Goal: Task Accomplishment & Management: Manage account settings

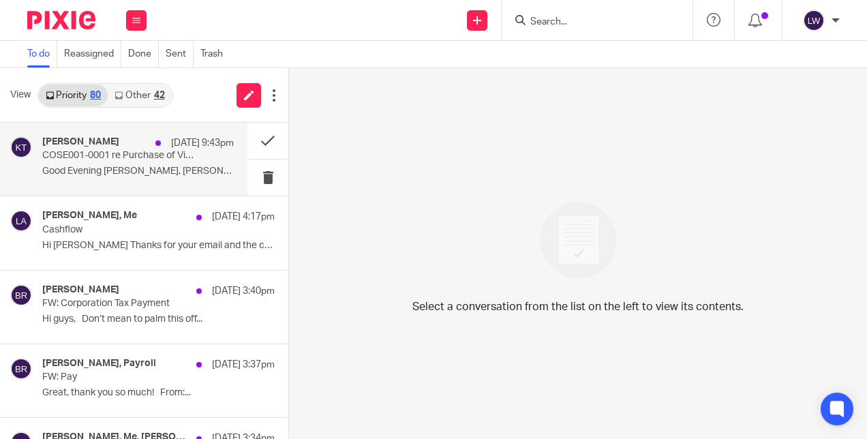
click at [146, 164] on div "Kenneth Thompson 21 Aug 9:43pm COSE001-0001 re Purchase of Village Store Good E…" at bounding box center [138, 159] width 192 height 46
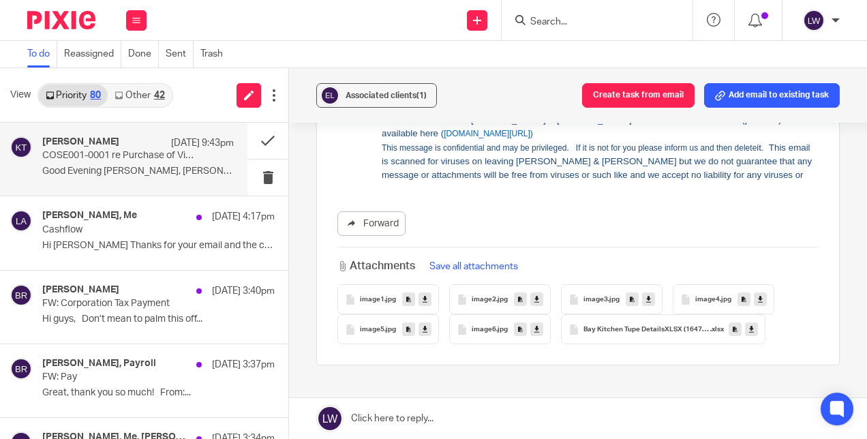
scroll to position [98, 0]
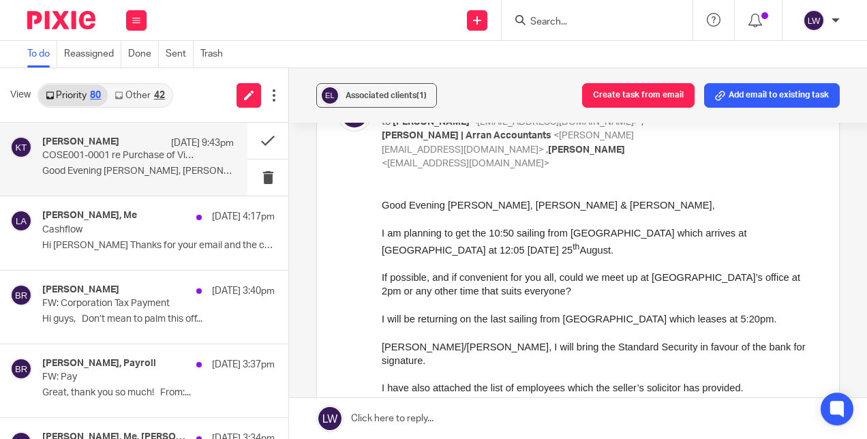
click at [150, 91] on link "Other 42" at bounding box center [139, 96] width 63 height 22
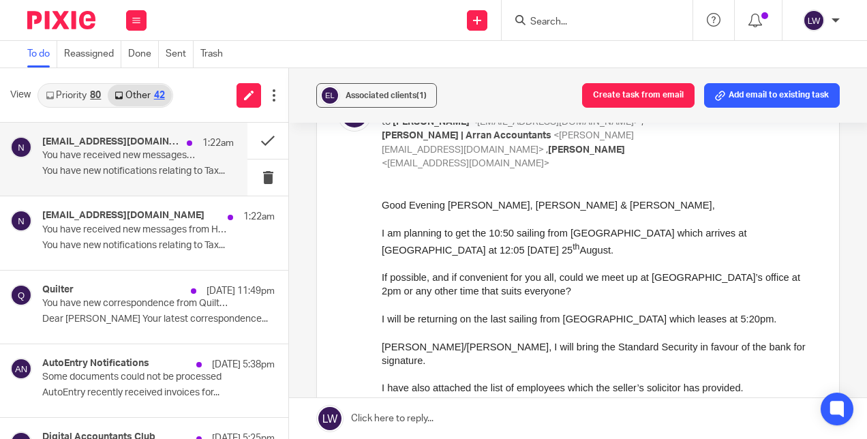
click at [144, 174] on p "You have new notifications relating to Tax..." at bounding box center [138, 172] width 192 height 12
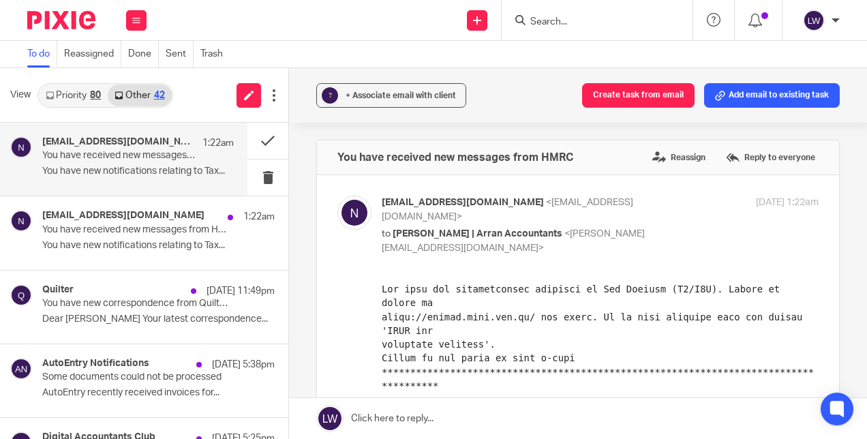
scroll to position [0, 0]
click at [663, 151] on label "Reassign" at bounding box center [679, 157] width 60 height 20
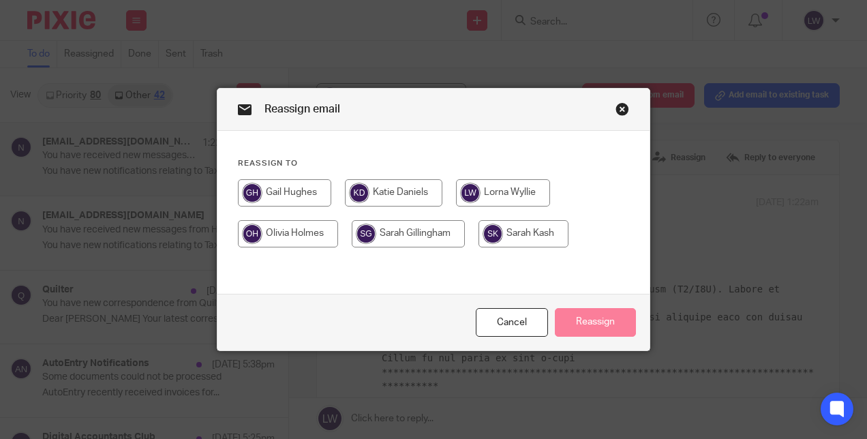
click at [500, 239] on input "radio" at bounding box center [523, 233] width 90 height 27
radio input "true"
click at [575, 322] on button "Reassign" at bounding box center [595, 322] width 81 height 29
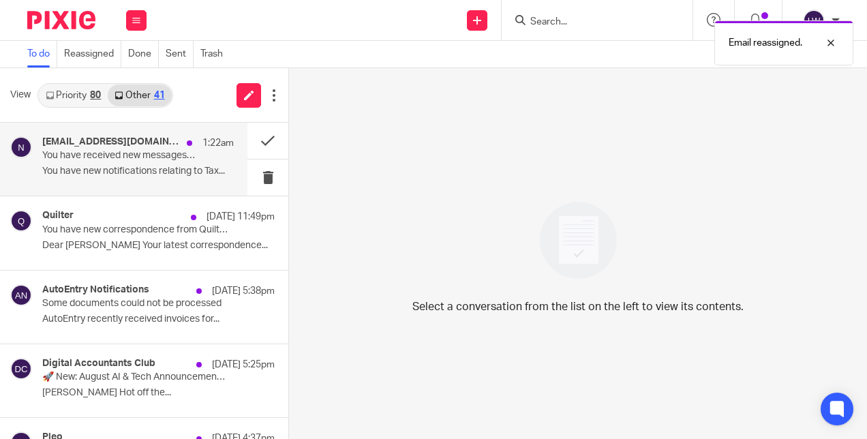
click at [172, 166] on p "You have new notifications relating to Tax..." at bounding box center [138, 172] width 192 height 12
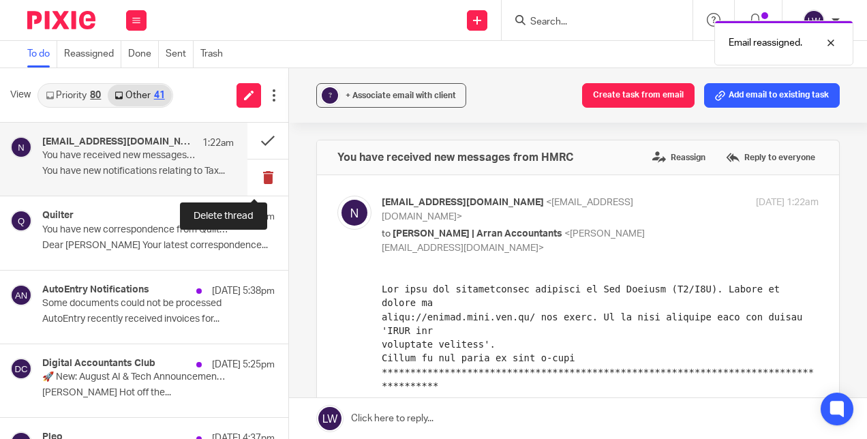
click at [255, 179] on button at bounding box center [267, 177] width 41 height 36
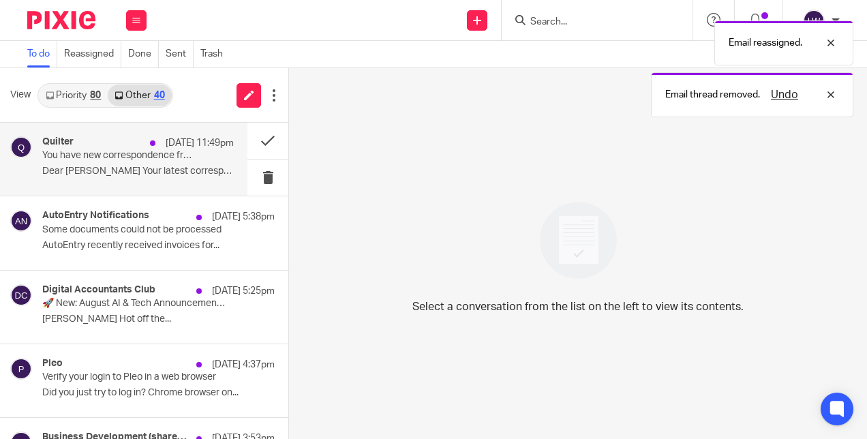
click at [176, 176] on p "Dear Ms Wyllie Your latest correspondence..." at bounding box center [138, 172] width 192 height 12
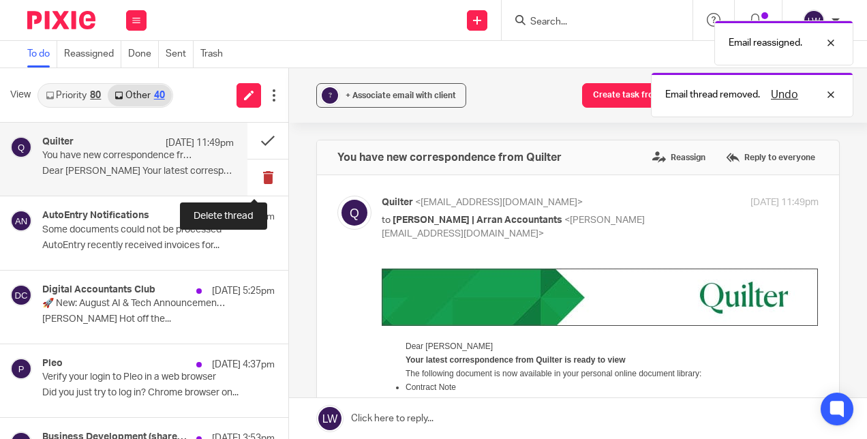
click at [255, 181] on button at bounding box center [267, 177] width 41 height 36
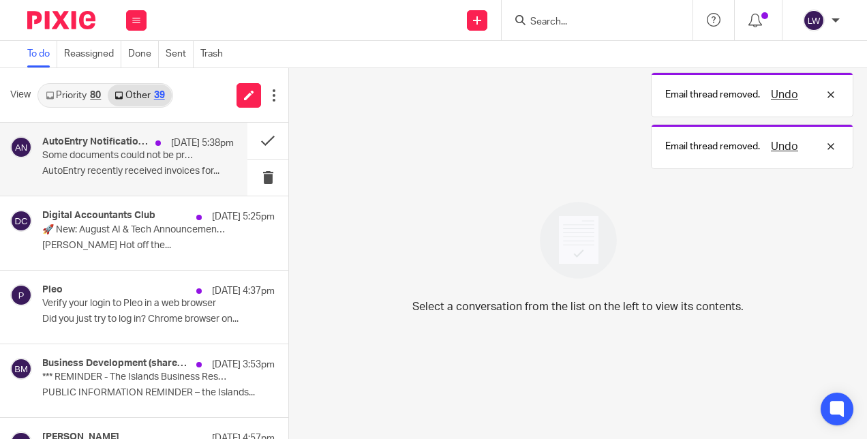
click at [142, 170] on p "AutoEntry recently received invoices for..." at bounding box center [138, 172] width 192 height 12
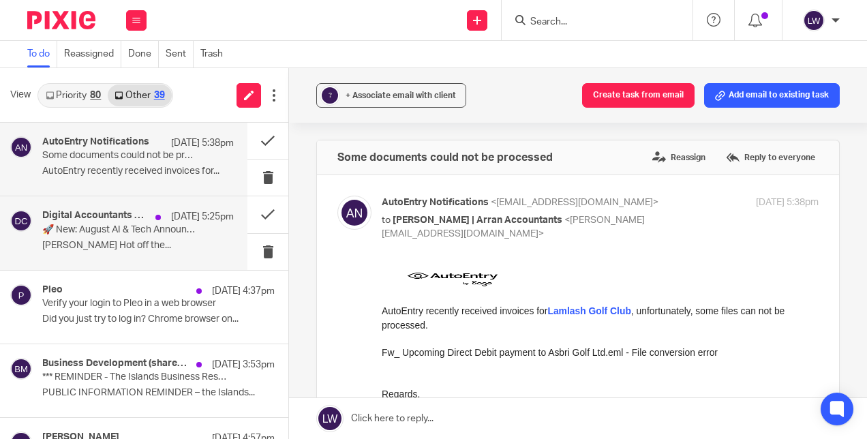
click at [125, 247] on p "Luke Farren Hot off the..." at bounding box center [138, 246] width 192 height 12
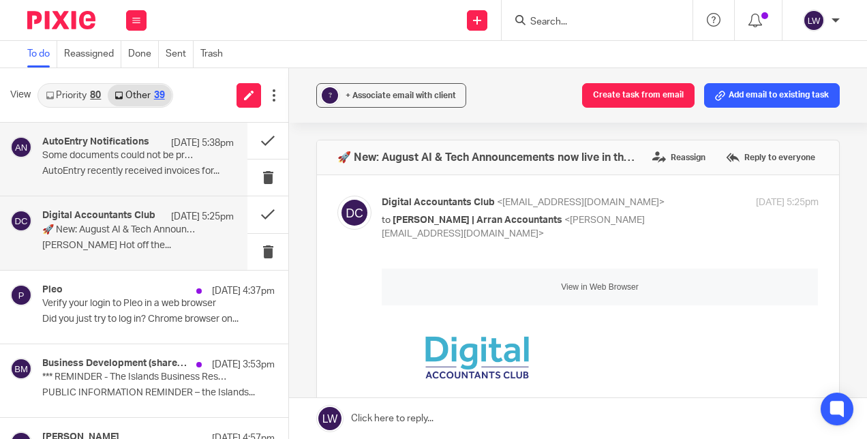
click at [146, 168] on p "AutoEntry recently received invoices for..." at bounding box center [138, 172] width 192 height 12
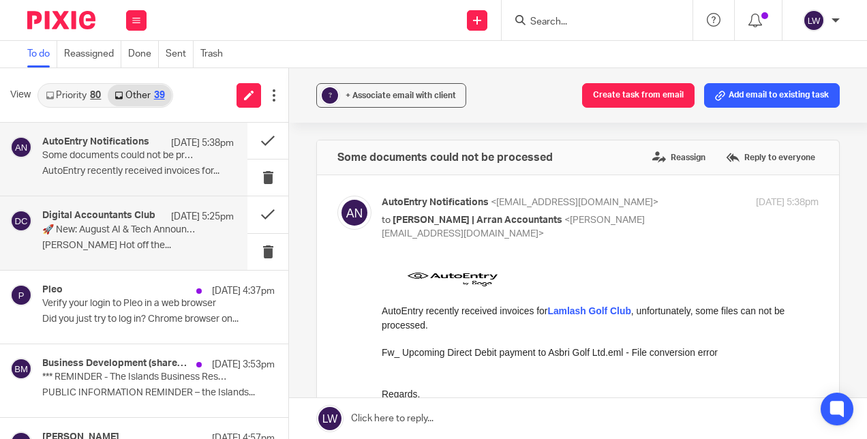
click at [124, 234] on p "🚀 New: August AI & Tech Announcements now live in the Members Area" at bounding box center [118, 230] width 153 height 12
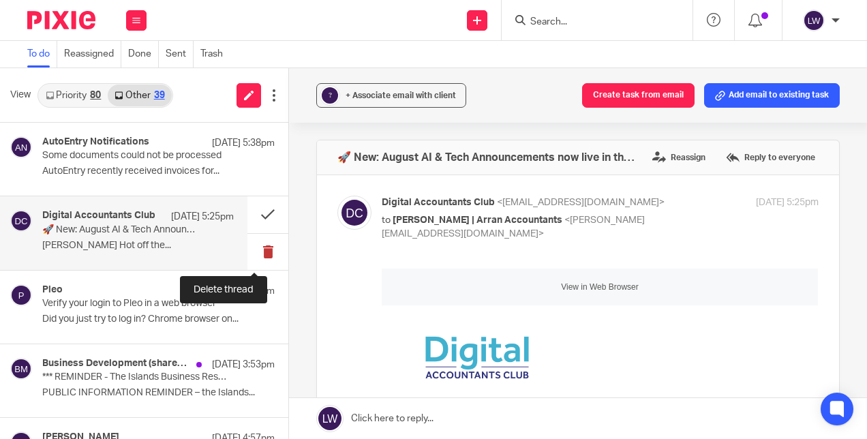
click at [255, 252] on button at bounding box center [267, 252] width 41 height 36
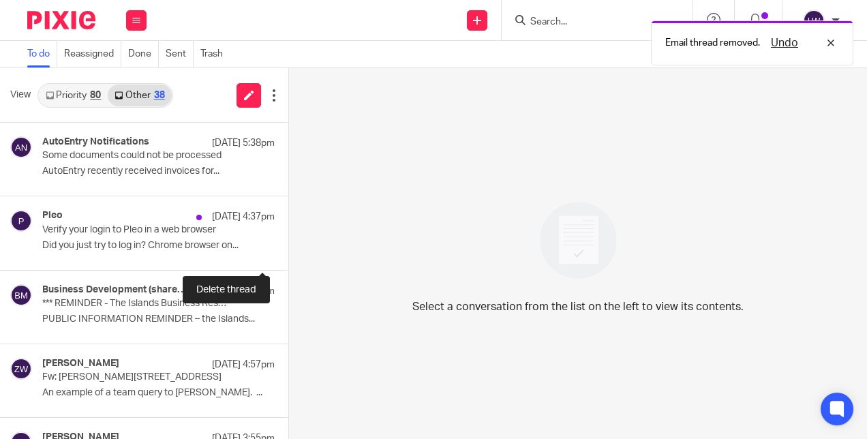
click at [288, 252] on button at bounding box center [293, 252] width 11 height 36
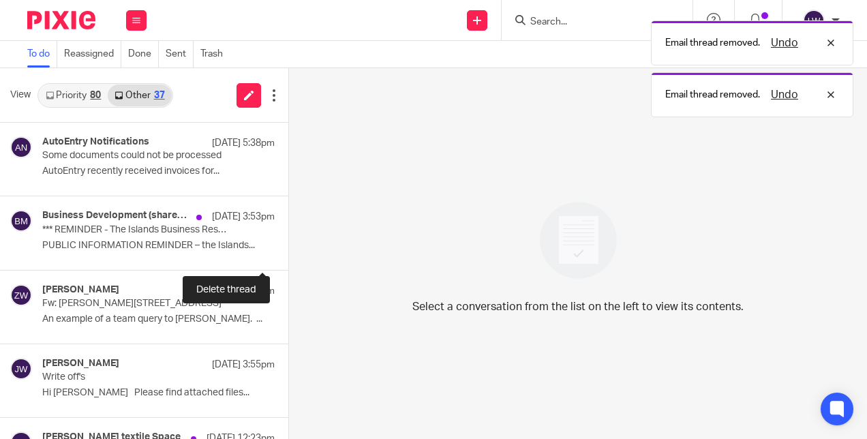
click at [288, 252] on button at bounding box center [293, 252] width 11 height 36
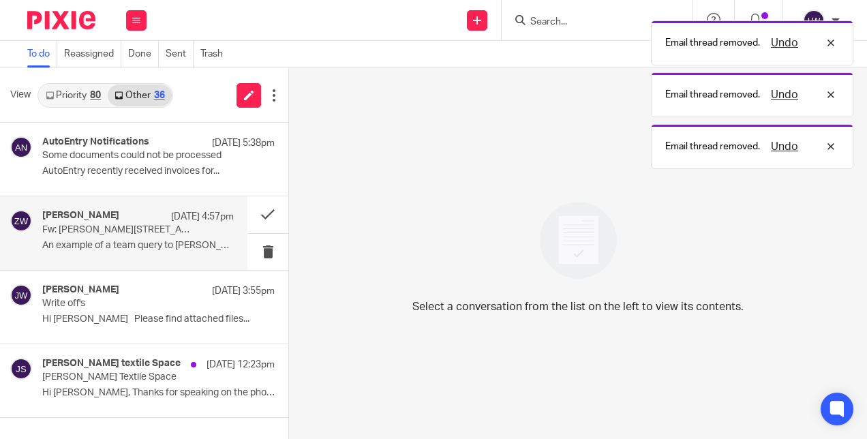
click at [165, 252] on div "Zoe Whyatt 20 Aug 4:57pm Fw: Nelson Street, 14A An example of a team query to A…" at bounding box center [138, 233] width 192 height 46
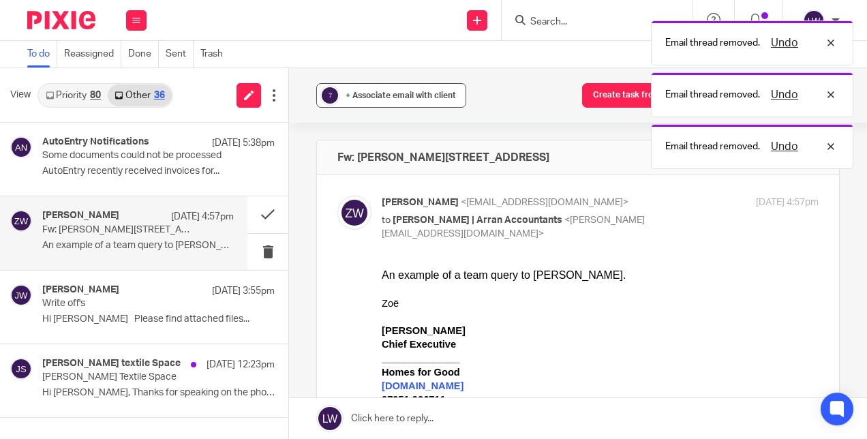
click at [376, 92] on span "+ Associate email with client" at bounding box center [401, 95] width 110 height 8
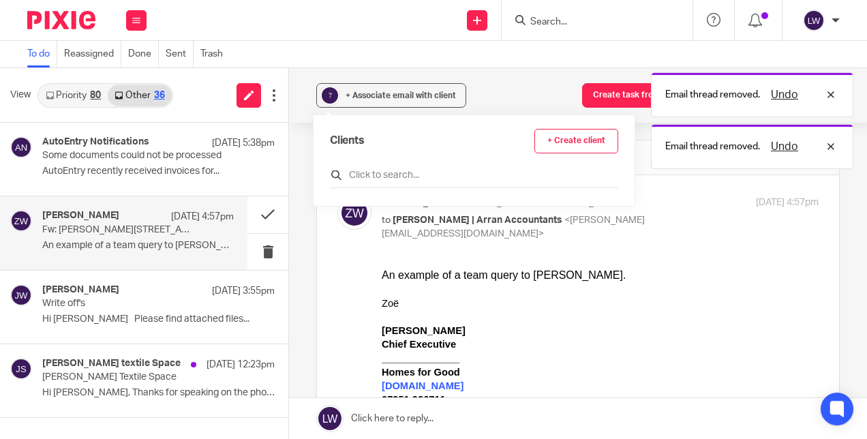
click at [363, 170] on input "text" at bounding box center [474, 175] width 288 height 14
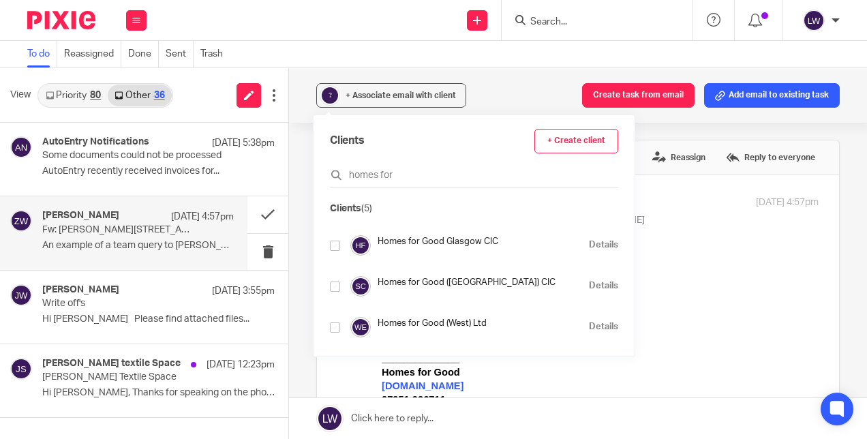
scroll to position [82, 0]
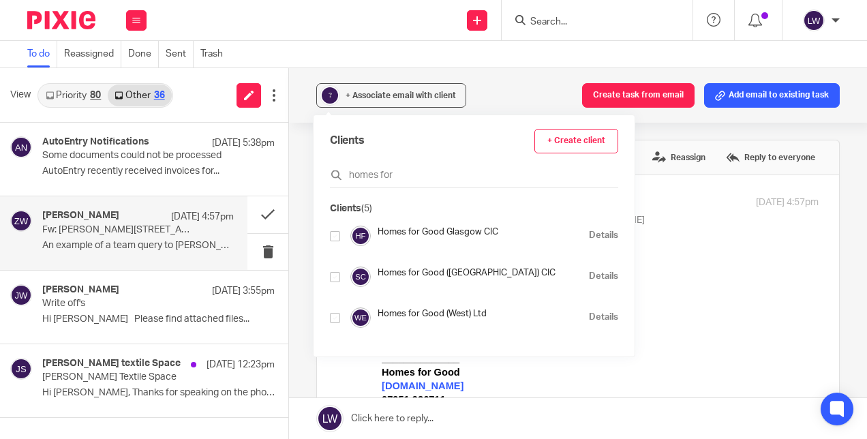
type input "homes for"
click at [339, 281] on div "Homes for Good (Scotland) CIC Details" at bounding box center [474, 276] width 288 height 20
click at [335, 279] on input "checkbox" at bounding box center [335, 277] width 10 height 10
checkbox input "true"
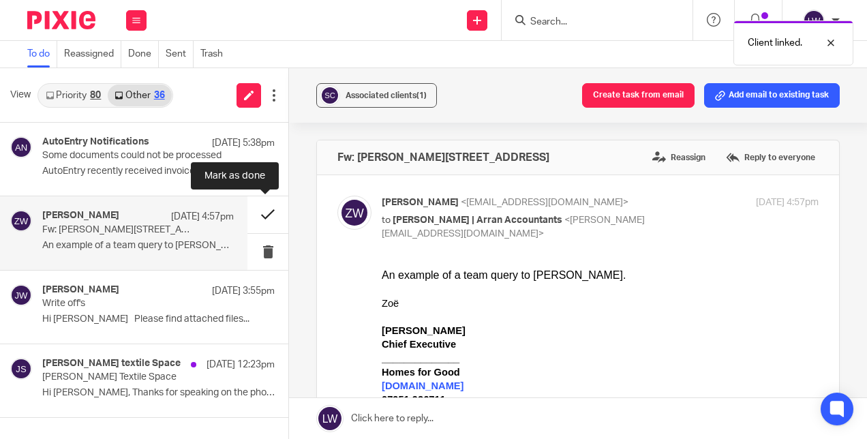
click at [260, 210] on button at bounding box center [267, 214] width 41 height 36
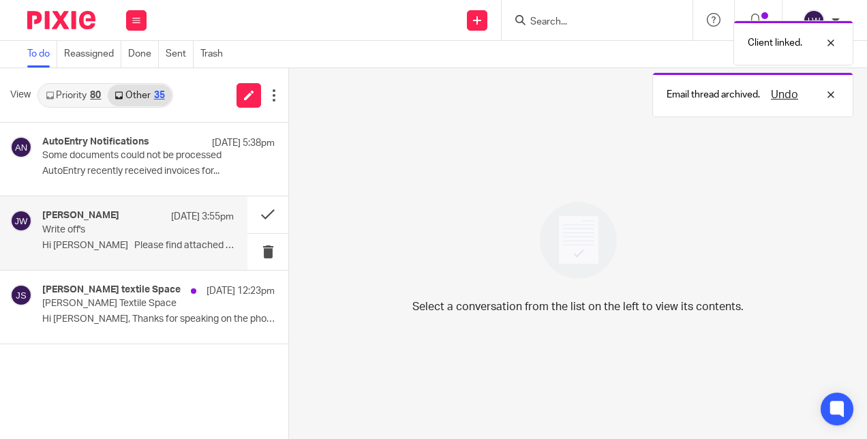
click at [153, 252] on div "Julie Wright 20 Aug 3:55pm Write off's Hi Lorna Please find attached files..." at bounding box center [138, 233] width 192 height 46
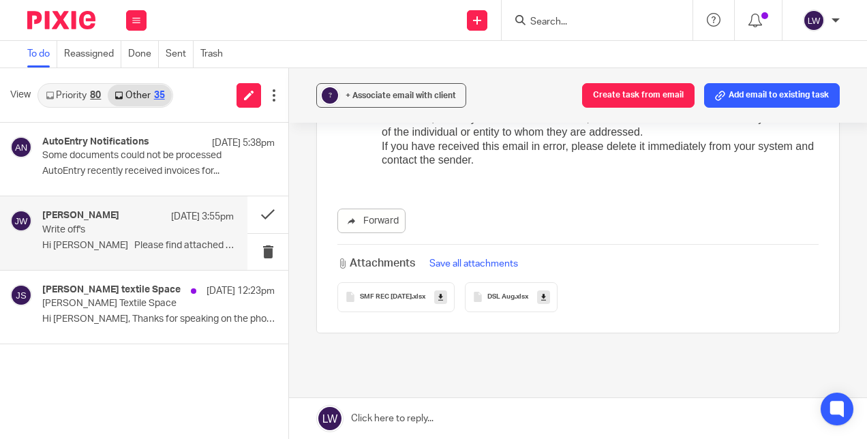
scroll to position [544, 0]
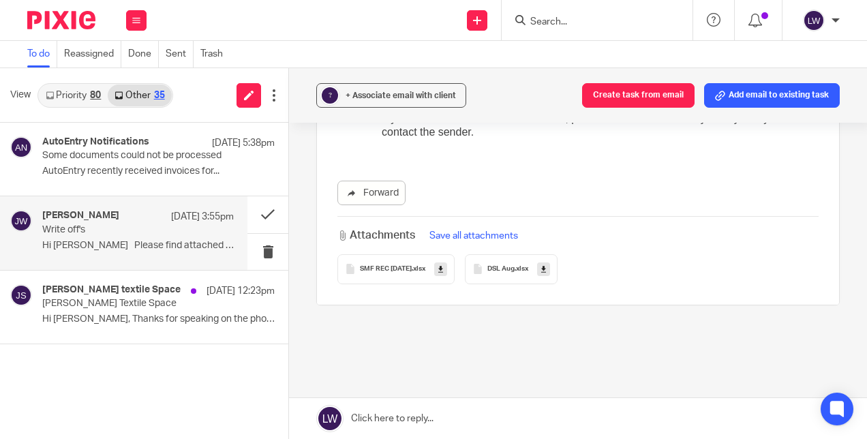
click at [510, 265] on span "DSL Aug" at bounding box center [500, 269] width 27 height 8
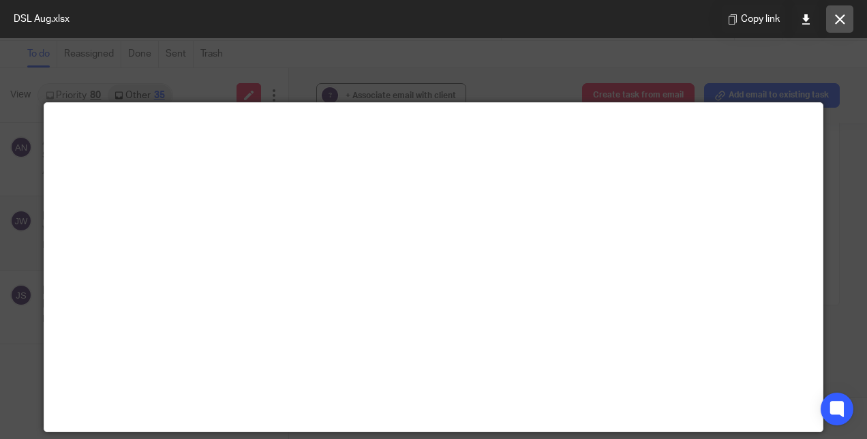
click at [851, 23] on button at bounding box center [839, 18] width 27 height 27
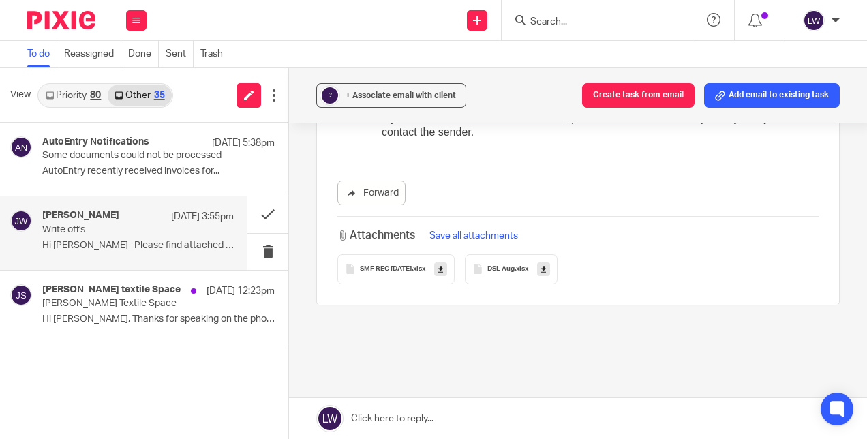
click at [78, 95] on link "Priority 80" at bounding box center [73, 96] width 69 height 22
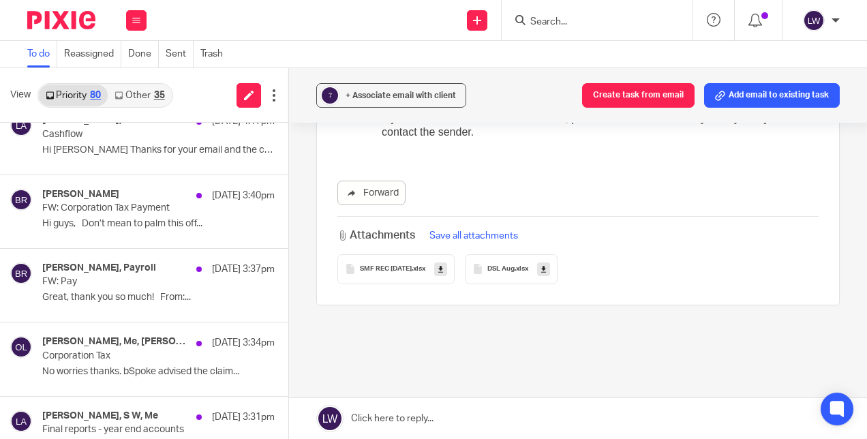
scroll to position [98, 0]
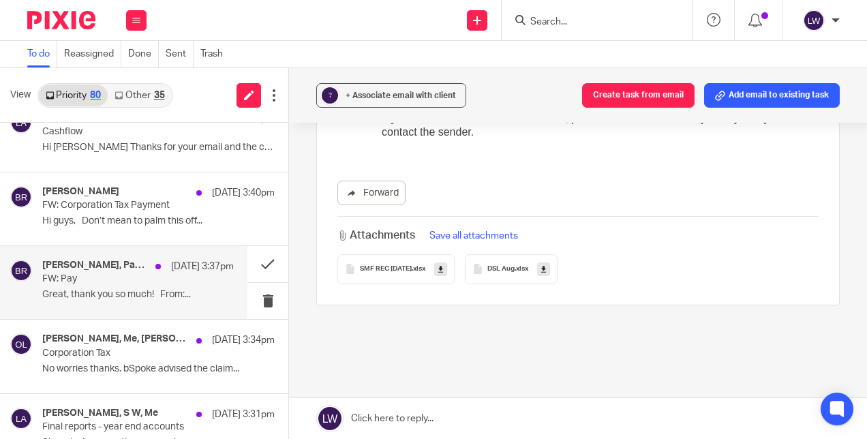
click at [112, 294] on p "Great, thank you so much! From:..." at bounding box center [138, 295] width 192 height 12
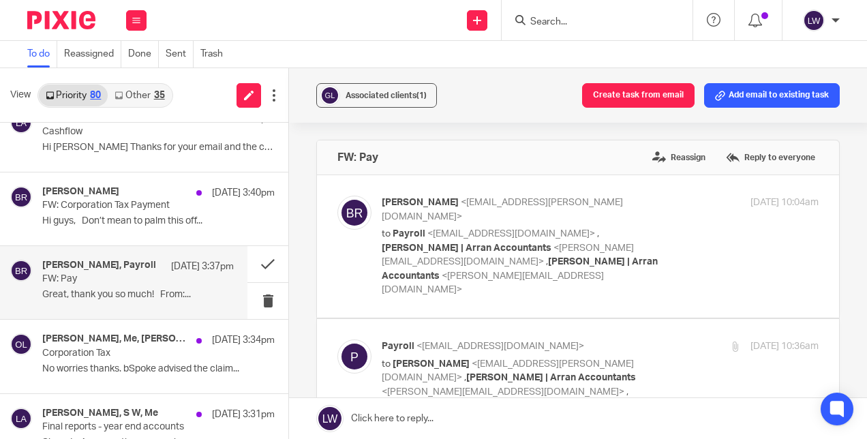
scroll to position [0, 0]
click at [256, 304] on button at bounding box center [267, 301] width 41 height 36
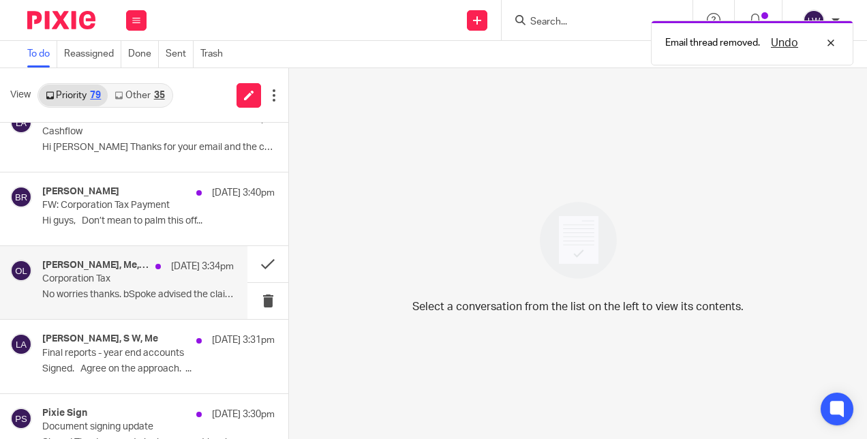
click at [129, 304] on div "Neil Stewart, Me, Jude Watt 21 Aug 3:34pm Corporation Tax No worries thanks. bS…" at bounding box center [138, 283] width 192 height 46
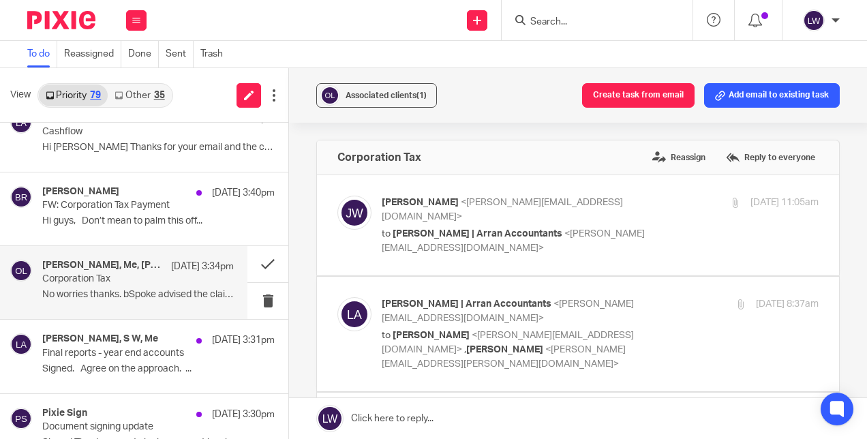
click at [544, 23] on input "Search" at bounding box center [590, 22] width 123 height 12
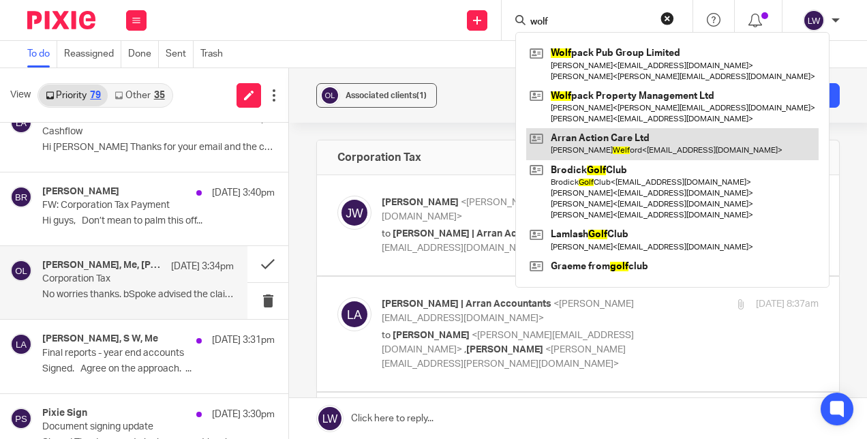
type input "wolf"
click at [586, 129] on link at bounding box center [672, 143] width 292 height 31
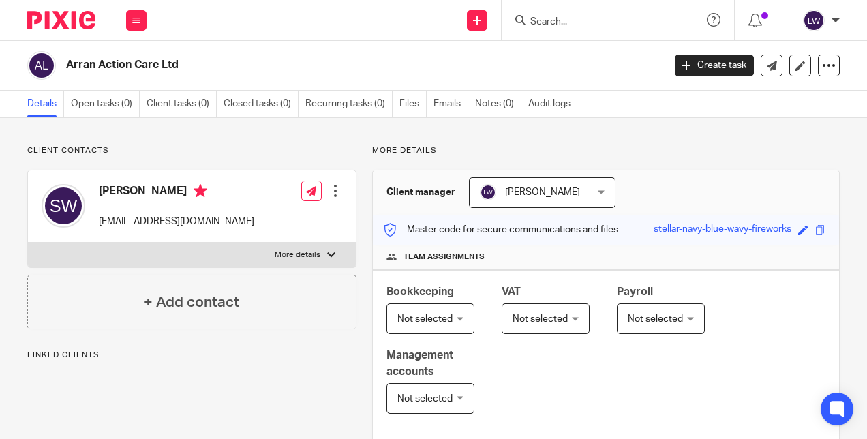
click at [577, 33] on div at bounding box center [597, 20] width 191 height 40
click at [560, 26] on input "Search" at bounding box center [590, 22] width 123 height 12
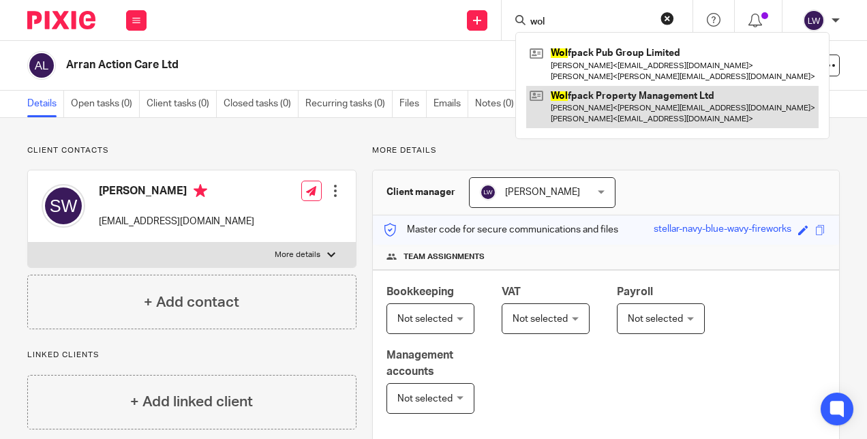
type input "wol"
click at [622, 113] on link at bounding box center [672, 107] width 292 height 42
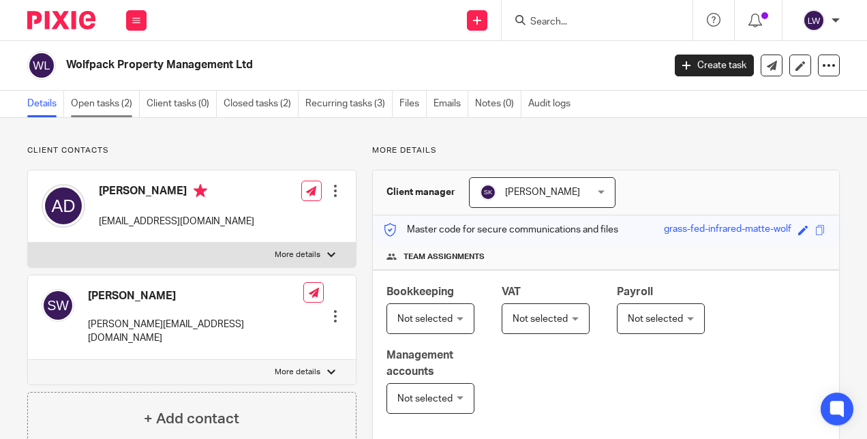
click at [119, 106] on link "Open tasks (2)" at bounding box center [105, 104] width 69 height 27
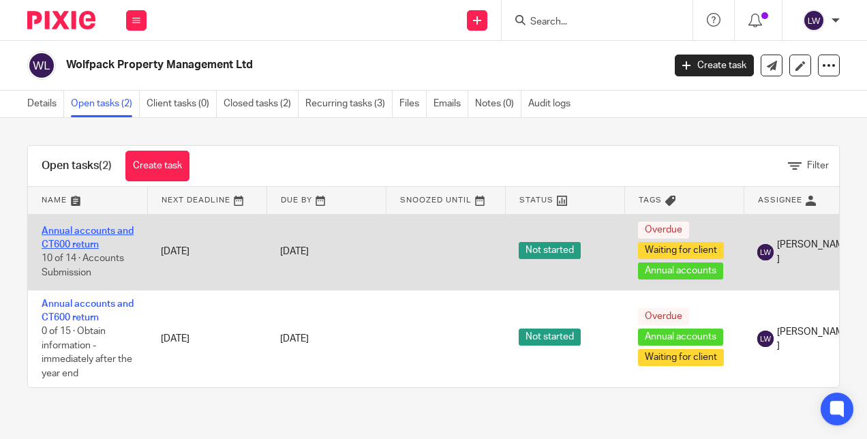
click at [47, 231] on link "Annual accounts and CT600 return" at bounding box center [88, 237] width 92 height 23
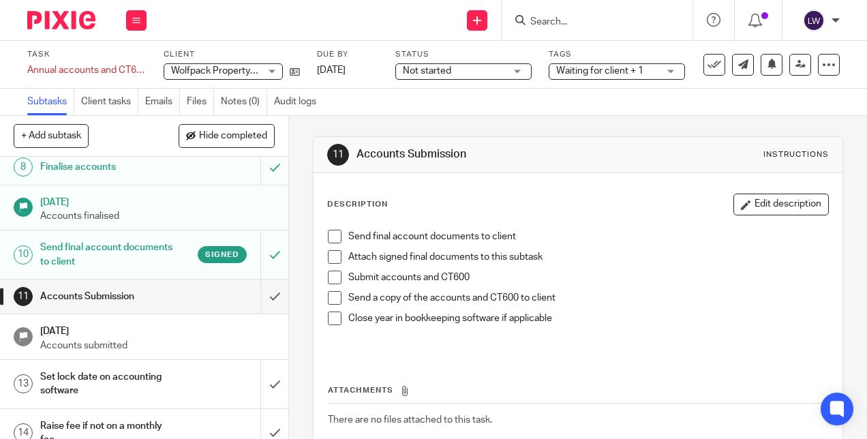
scroll to position [273, 0]
click at [211, 260] on span "Signed" at bounding box center [222, 254] width 34 height 12
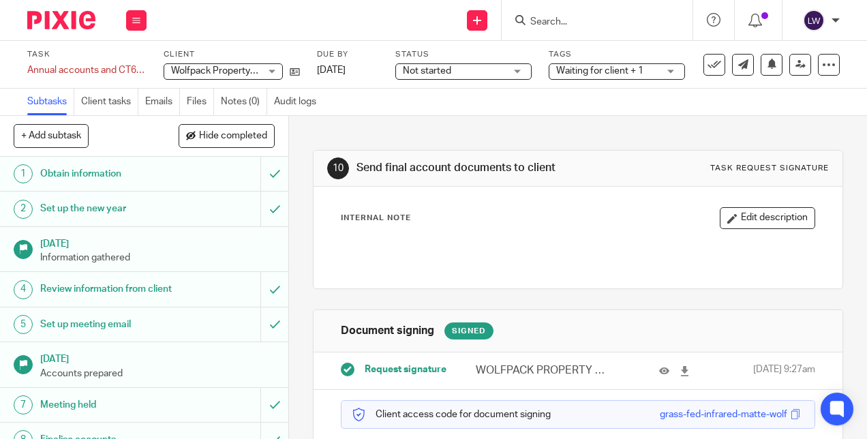
scroll to position [113, 0]
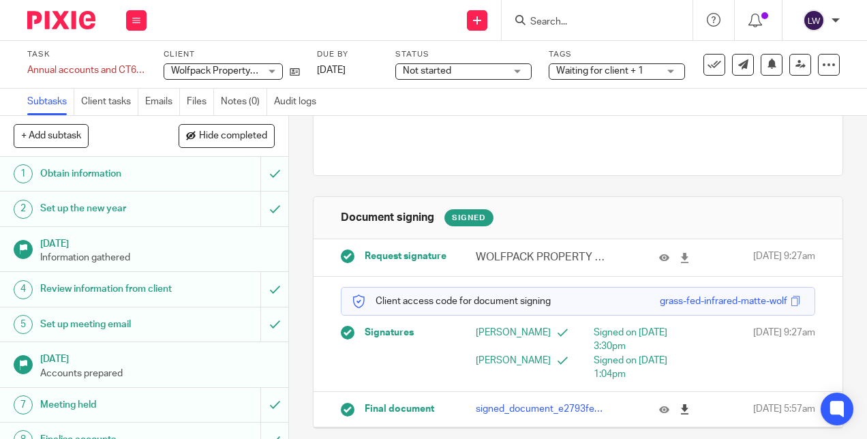
click at [679, 408] on icon at bounding box center [684, 409] width 10 height 10
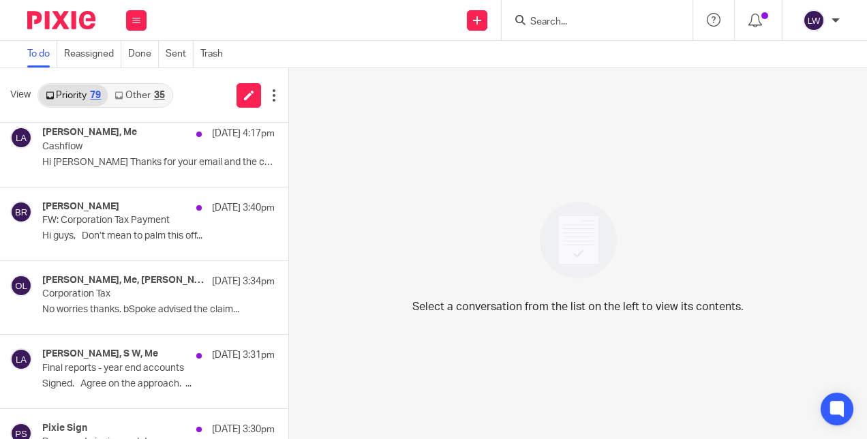
scroll to position [121, 0]
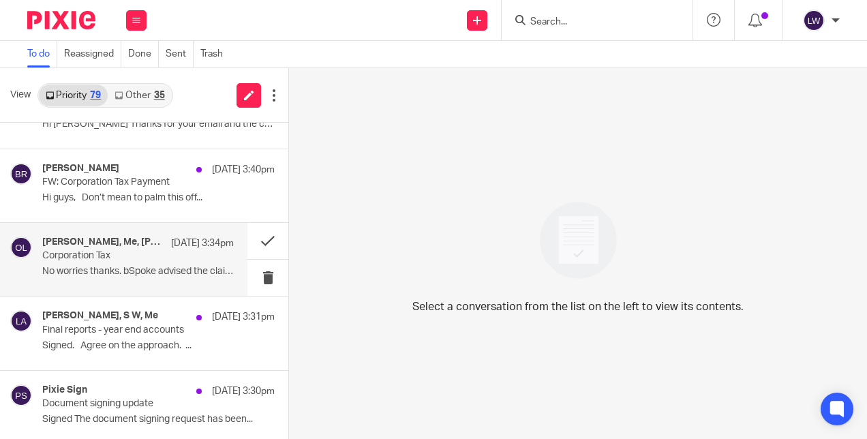
click at [60, 271] on p "No worries thanks. bSpoke advised the claim..." at bounding box center [138, 272] width 192 height 12
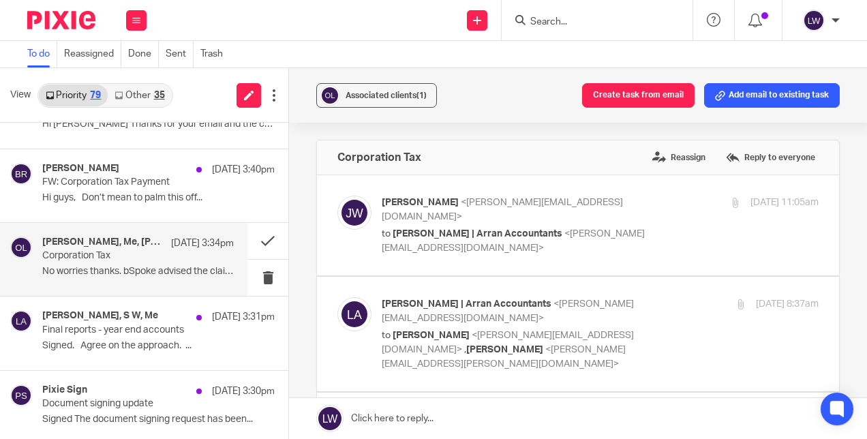
scroll to position [0, 0]
click at [253, 243] on button at bounding box center [267, 241] width 41 height 36
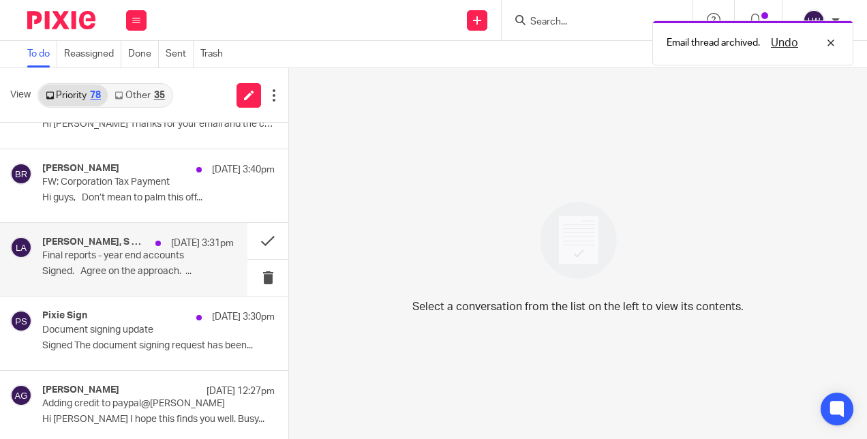
click at [153, 260] on p "Final reports - year end accounts" at bounding box center [118, 256] width 153 height 12
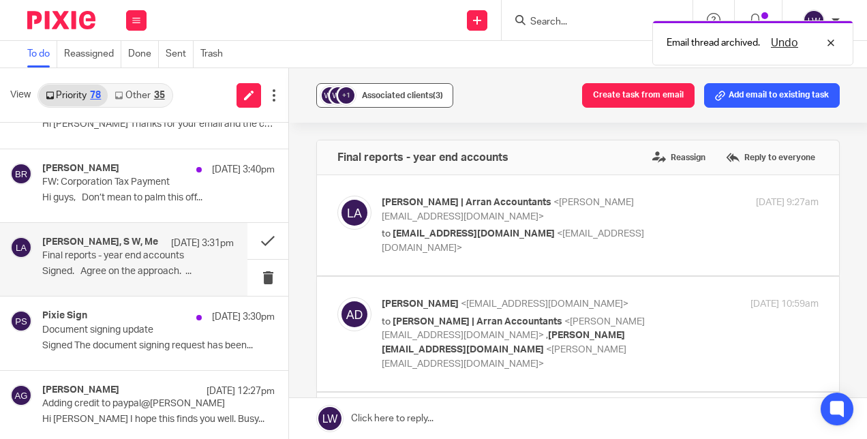
click at [376, 97] on span "Associated clients (3)" at bounding box center [402, 95] width 81 height 8
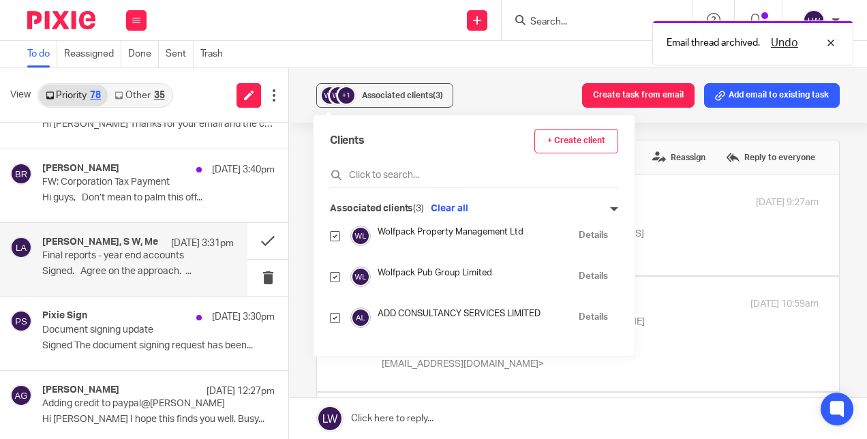
click at [338, 236] on input "checkbox" at bounding box center [335, 236] width 10 height 10
checkbox input "false"
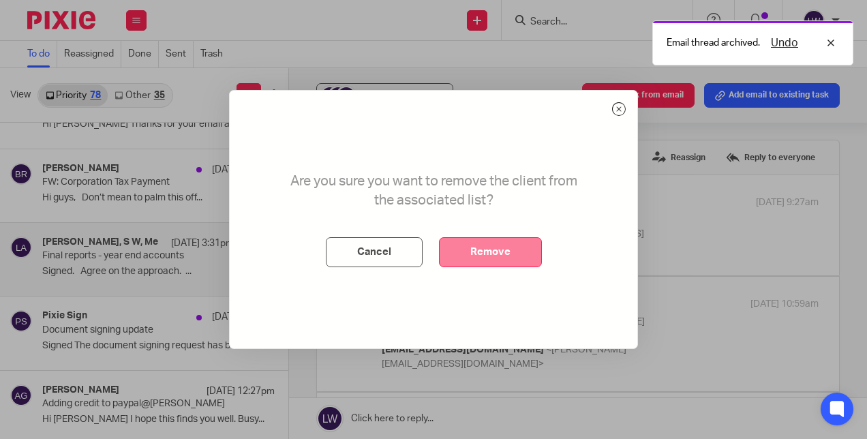
click at [491, 248] on button "Remove" at bounding box center [490, 252] width 103 height 30
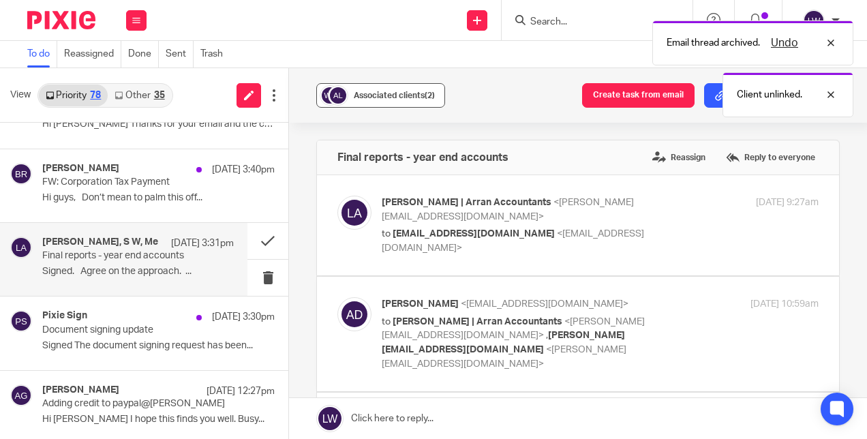
click at [376, 98] on span "Associated clients (2)" at bounding box center [394, 95] width 81 height 8
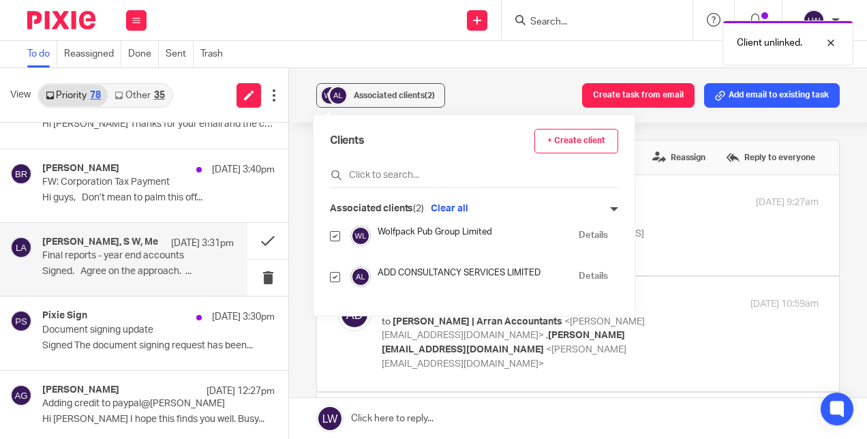
click at [331, 280] on input "checkbox" at bounding box center [335, 277] width 10 height 10
checkbox input "false"
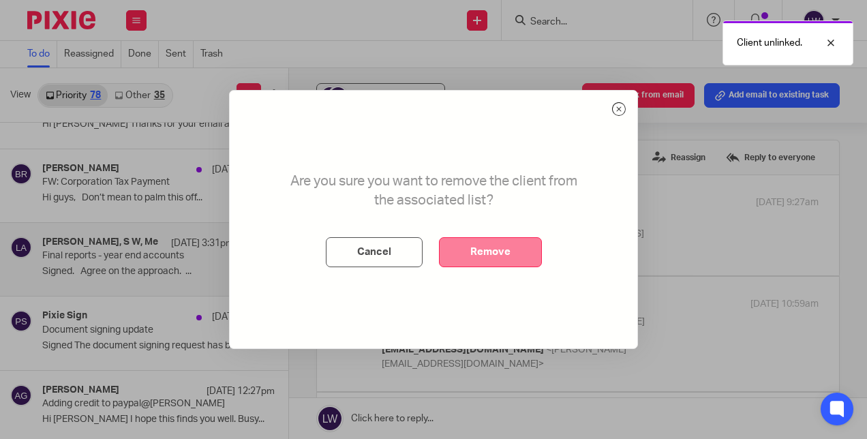
click at [474, 258] on button "Remove" at bounding box center [490, 252] width 103 height 30
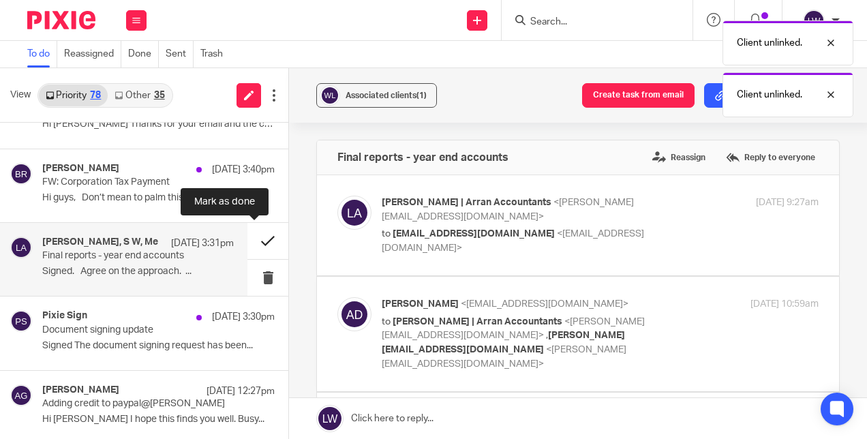
click at [254, 244] on button at bounding box center [267, 241] width 41 height 36
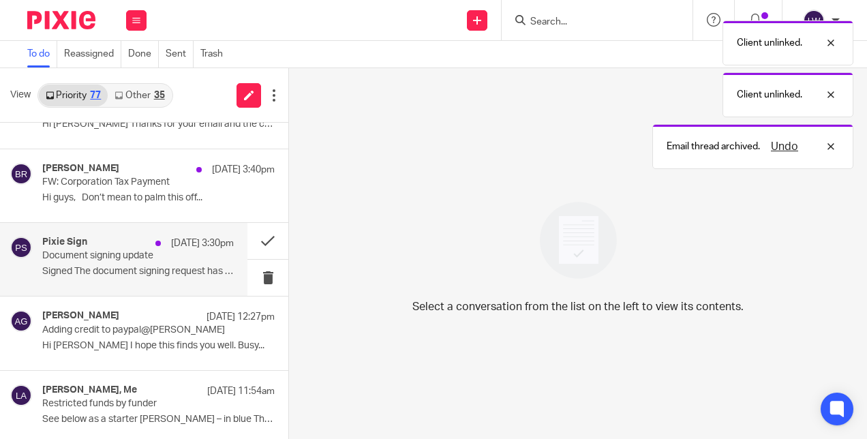
click at [140, 270] on p "Signed The document signing request has been..." at bounding box center [138, 272] width 192 height 12
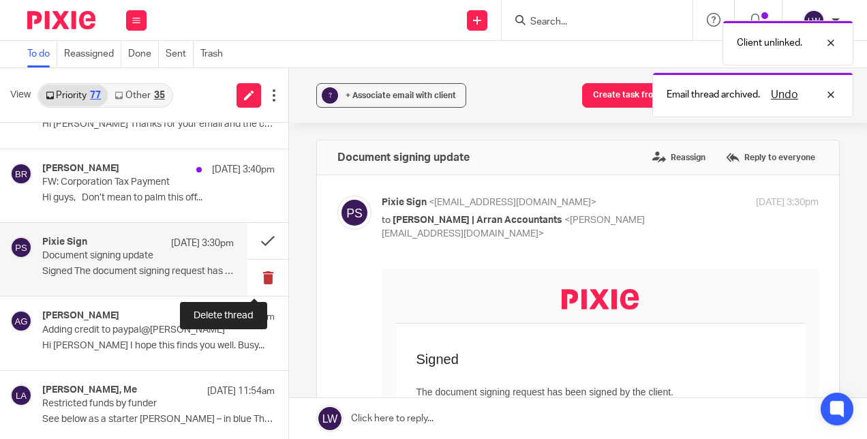
click at [254, 279] on button at bounding box center [267, 278] width 41 height 36
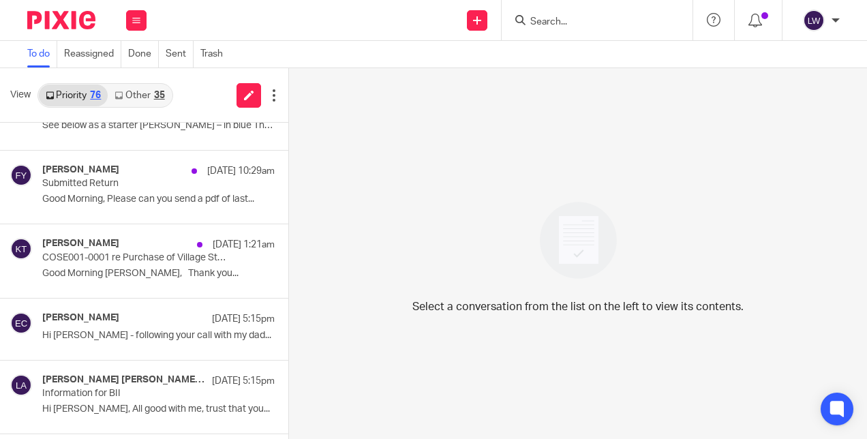
scroll to position [348, 0]
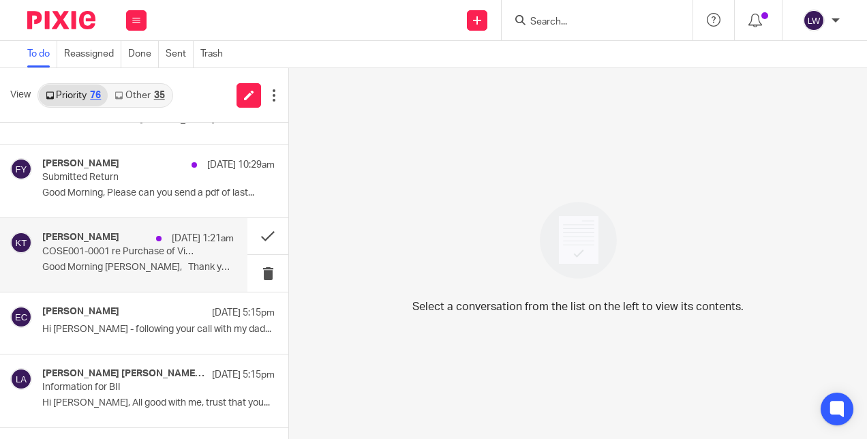
click at [93, 263] on p "Good Morning Lorna, Thank you..." at bounding box center [138, 268] width 192 height 12
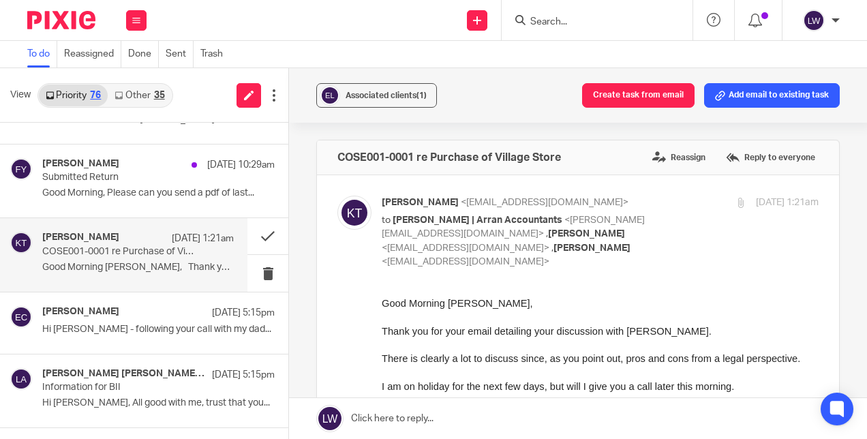
scroll to position [0, 0]
click at [247, 234] on button at bounding box center [267, 236] width 41 height 36
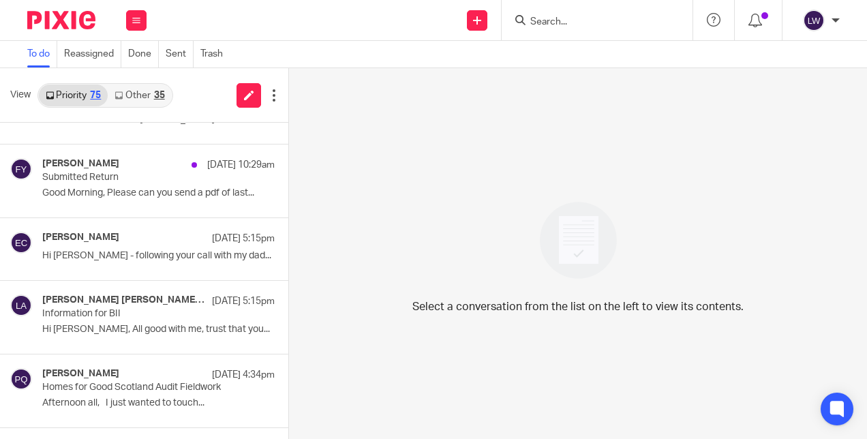
click at [549, 20] on input "Search" at bounding box center [590, 22] width 123 height 12
type input "g"
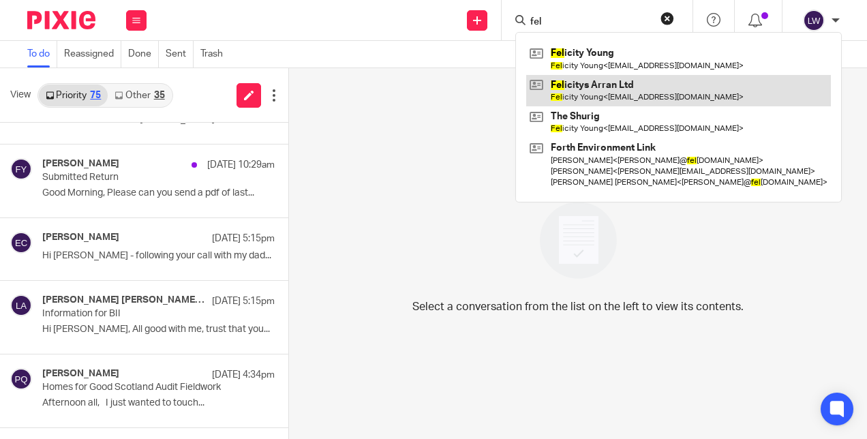
type input "fel"
click at [600, 91] on link at bounding box center [678, 90] width 305 height 31
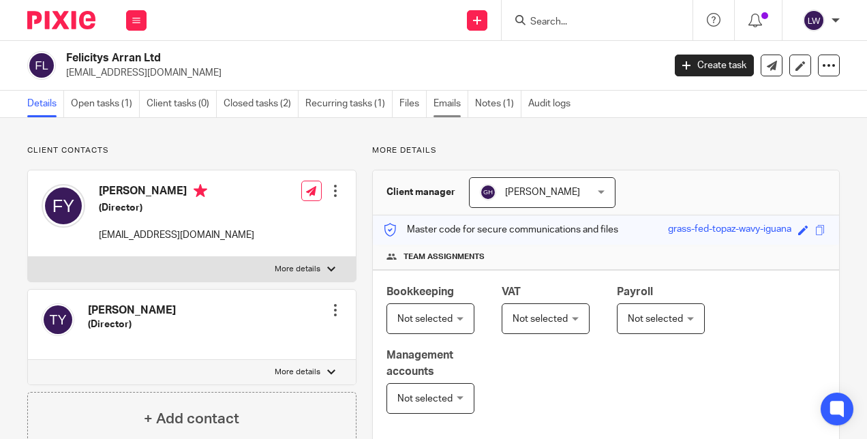
click at [445, 100] on link "Emails" at bounding box center [450, 104] width 35 height 27
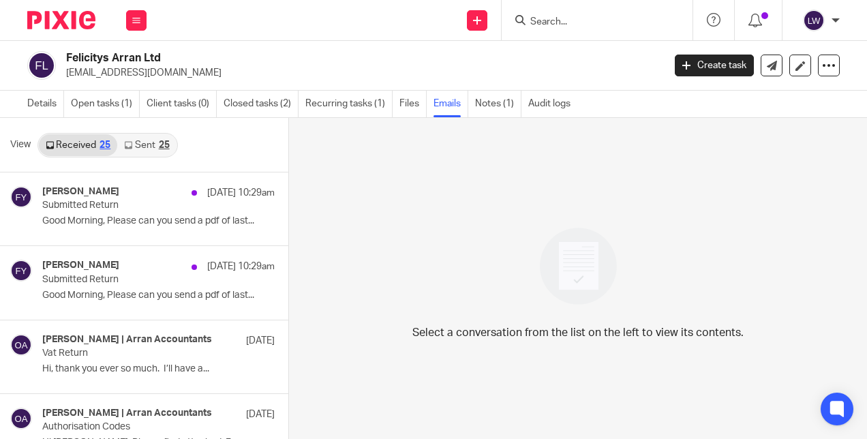
click at [134, 139] on link "Sent 25" at bounding box center [146, 145] width 59 height 22
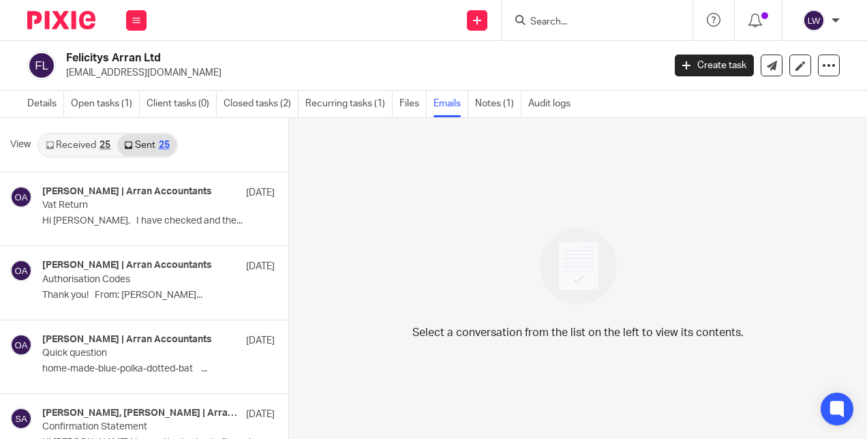
scroll to position [1, 0]
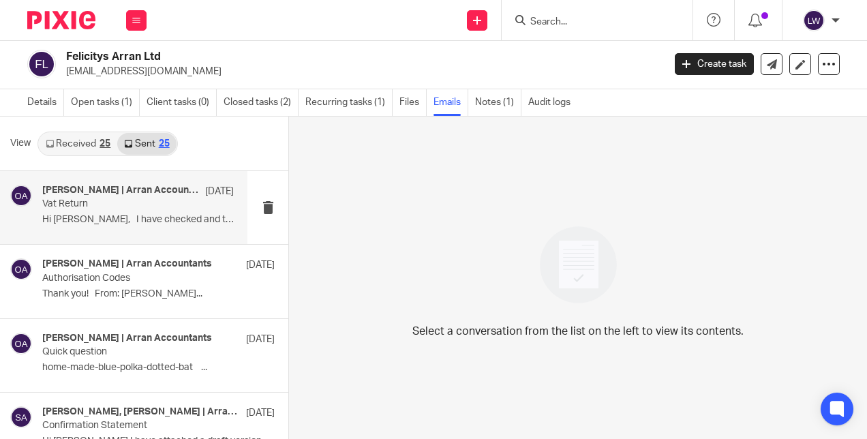
click at [117, 228] on div "[PERSON_NAME] | Arran Accountants [DATE] Vat Return Hi [PERSON_NAME], I have ch…" at bounding box center [138, 208] width 192 height 46
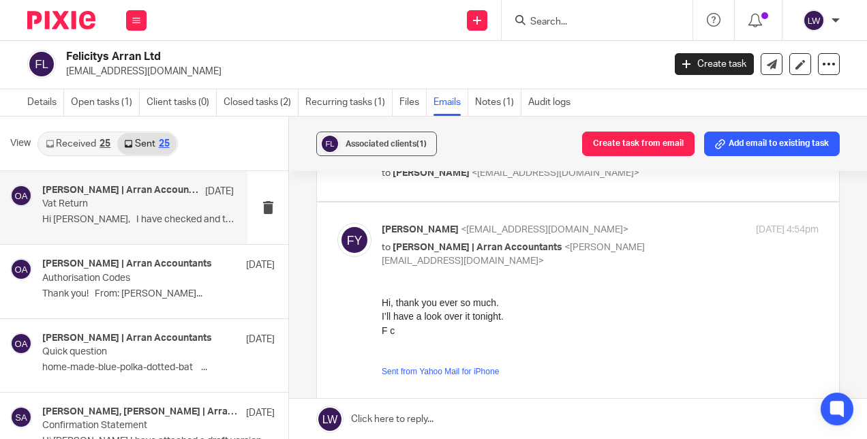
scroll to position [322, 0]
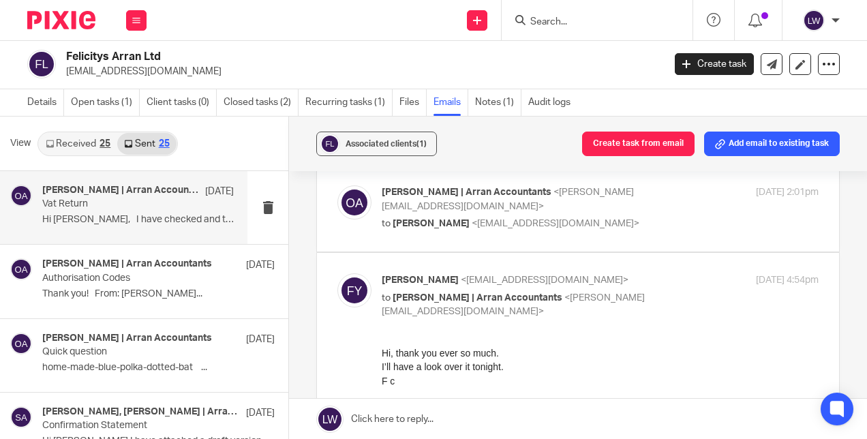
click at [490, 219] on span "<[EMAIL_ADDRESS][DOMAIN_NAME]>" at bounding box center [556, 224] width 168 height 10
checkbox input "true"
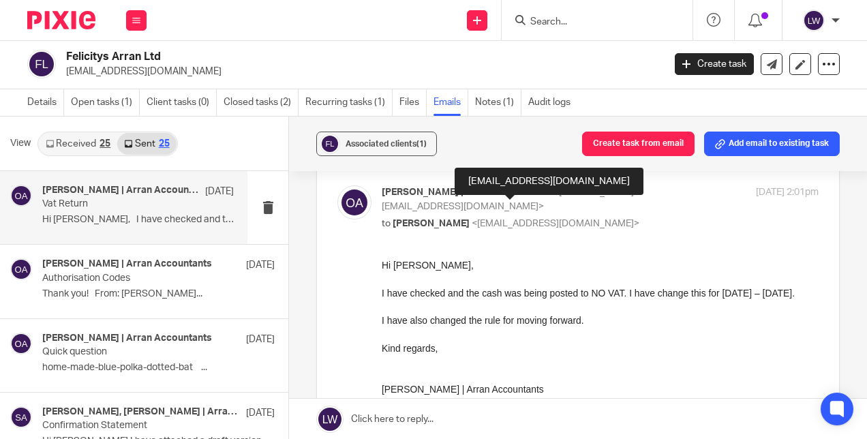
scroll to position [0, 0]
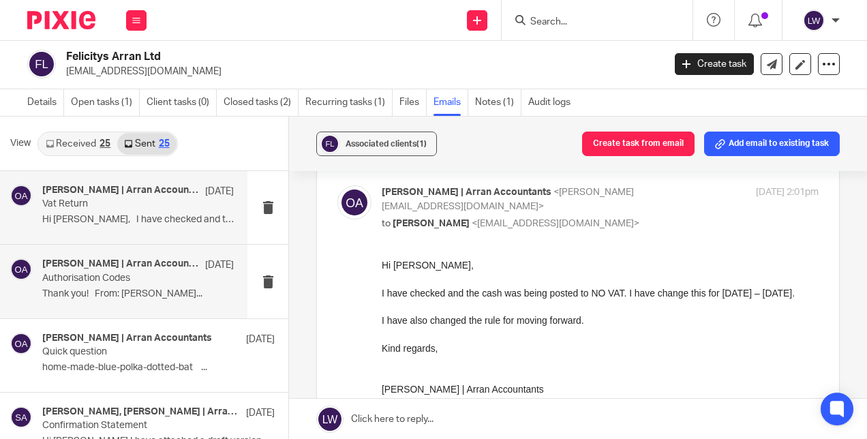
click at [99, 286] on div "Olivia | Arran Accountants 15 Jul ￼Authorisation Codes Thank you! From: Felicit…" at bounding box center [138, 281] width 192 height 46
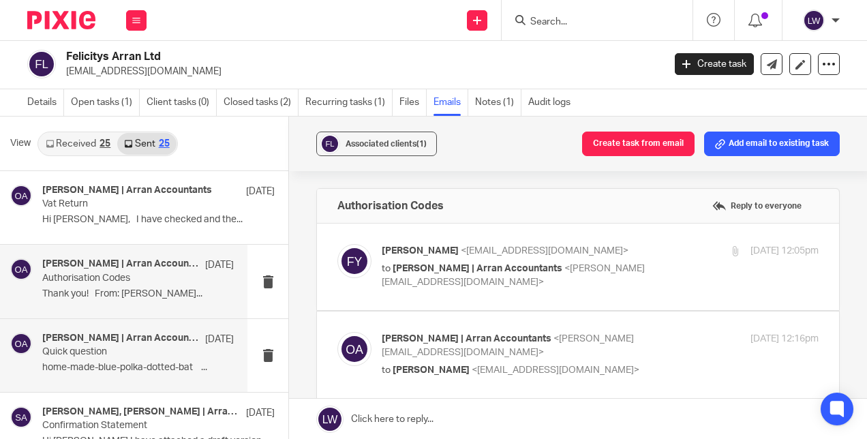
click at [92, 349] on p "Quick question" at bounding box center [118, 352] width 153 height 12
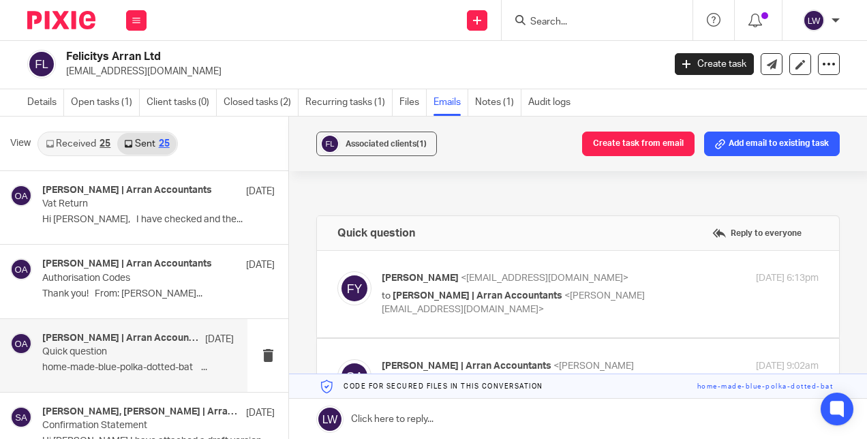
click at [75, 139] on link "Received 25" at bounding box center [78, 144] width 78 height 22
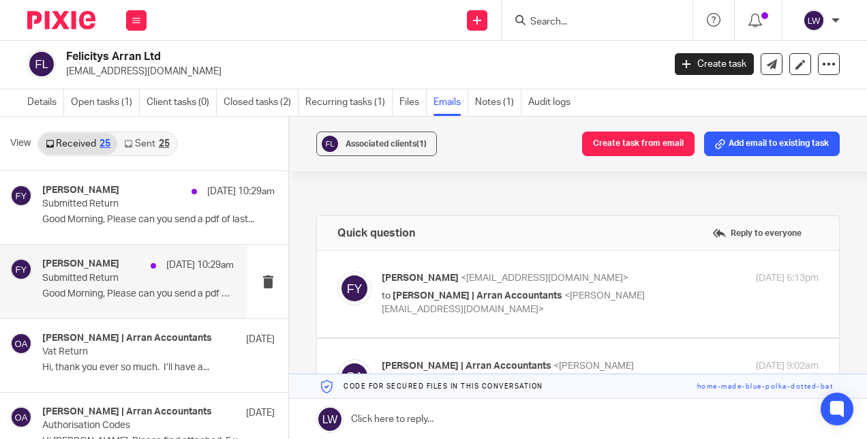
click at [89, 274] on p "Submitted Return" at bounding box center [118, 279] width 153 height 12
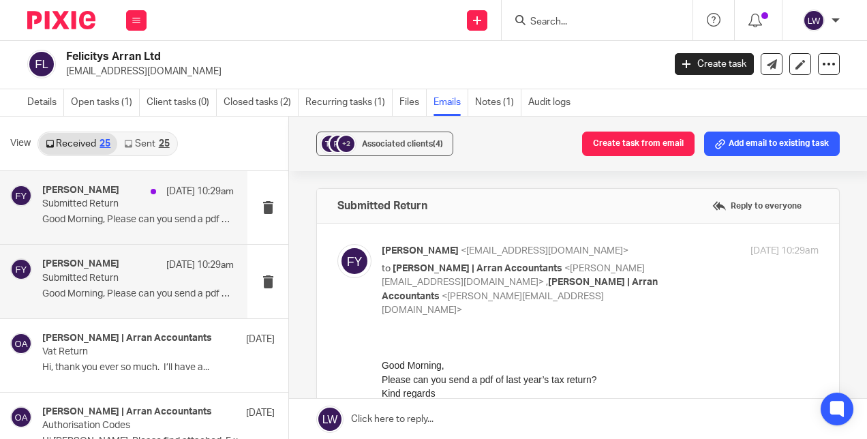
click at [100, 195] on h4 "[PERSON_NAME]" at bounding box center [80, 191] width 77 height 12
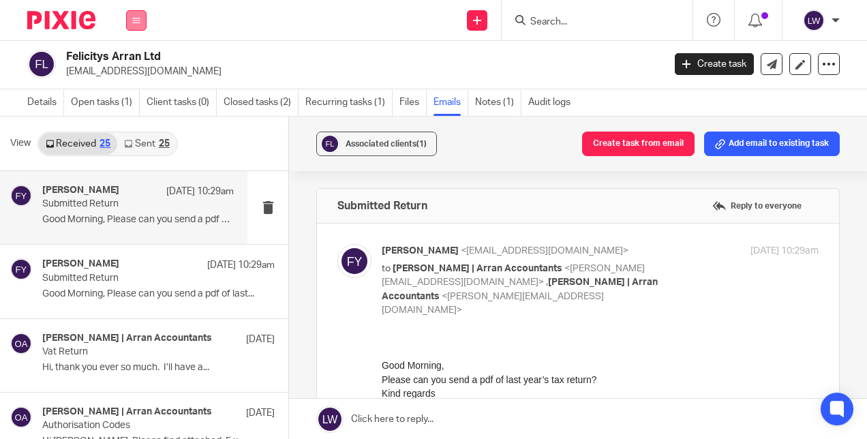
click at [129, 20] on button at bounding box center [136, 20] width 20 height 20
click at [134, 86] on link "Email" at bounding box center [129, 83] width 22 height 10
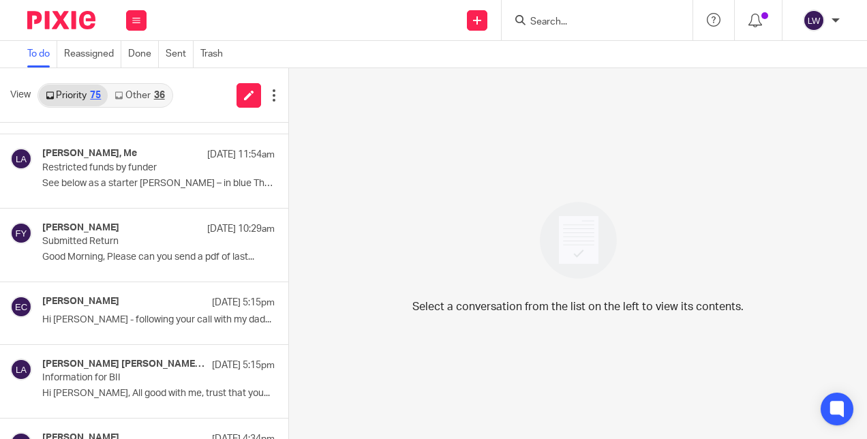
scroll to position [300, 0]
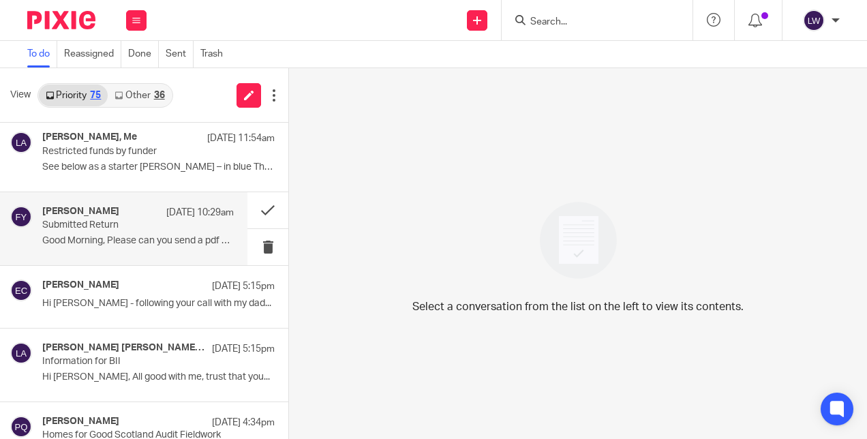
click at [127, 236] on p "Good Morning, Please can you send a pdf of last..." at bounding box center [138, 241] width 192 height 12
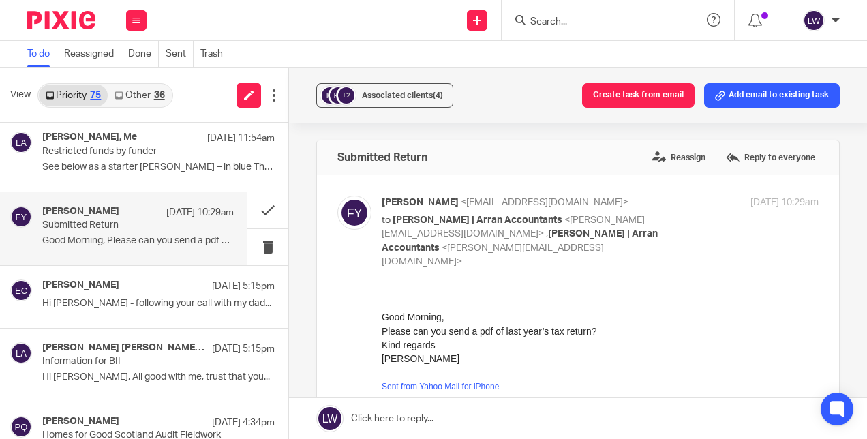
scroll to position [0, 0]
click at [367, 99] on span "Associated clients (4)" at bounding box center [402, 95] width 81 height 8
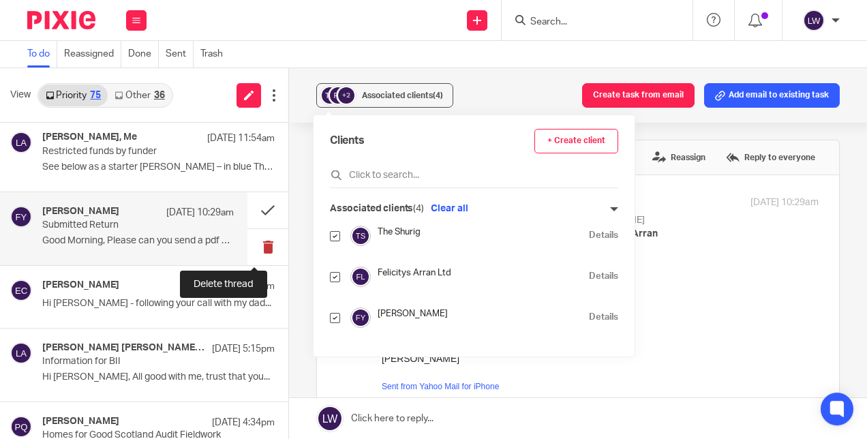
click at [251, 249] on button at bounding box center [267, 247] width 41 height 36
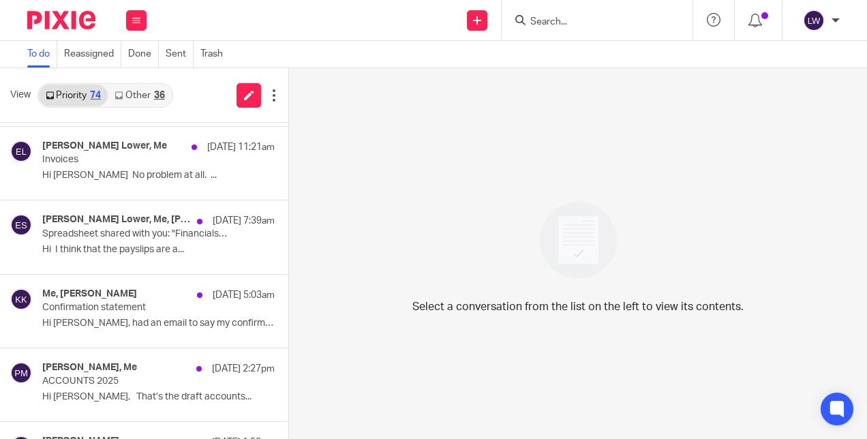
scroll to position [1063, 0]
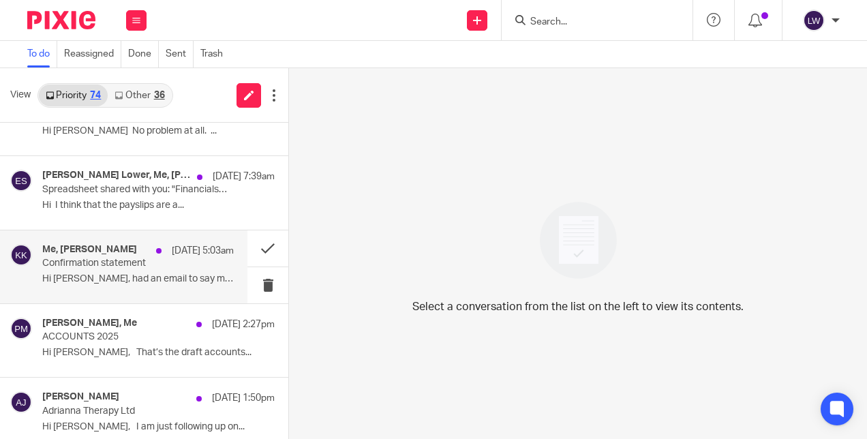
click at [125, 286] on div "Me, [PERSON_NAME] [DATE] 5:03am Confirmation statement Hi [PERSON_NAME], had an…" at bounding box center [123, 266] width 247 height 73
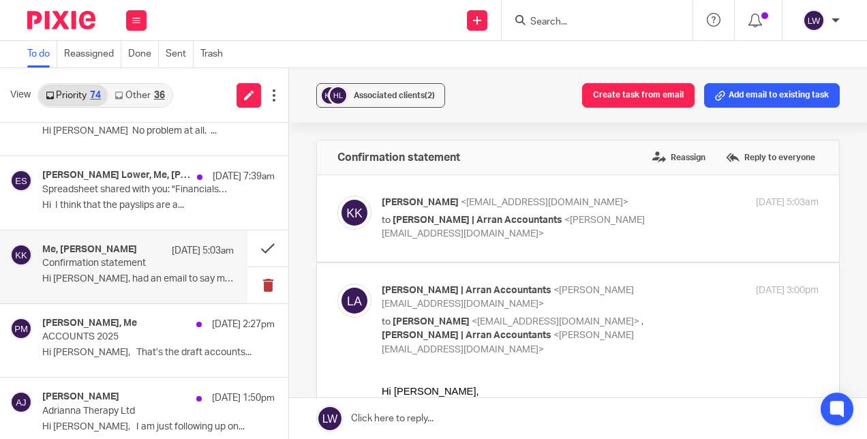
scroll to position [0, 0]
click at [255, 288] on button at bounding box center [267, 285] width 41 height 36
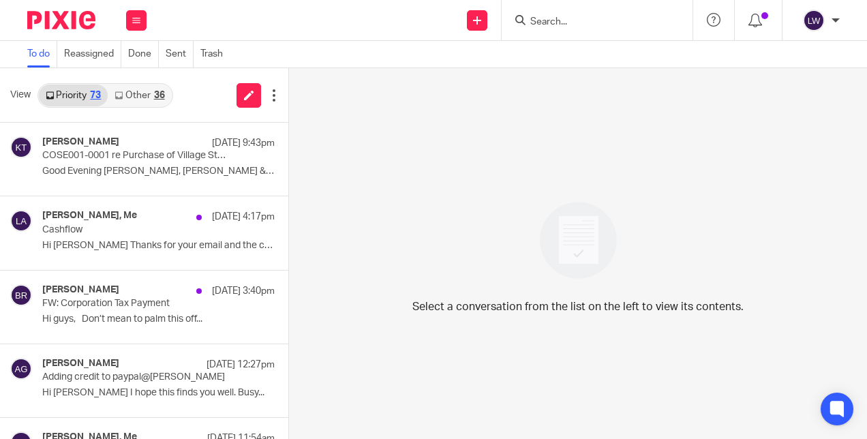
click at [129, 92] on link "Other 36" at bounding box center [139, 96] width 63 height 22
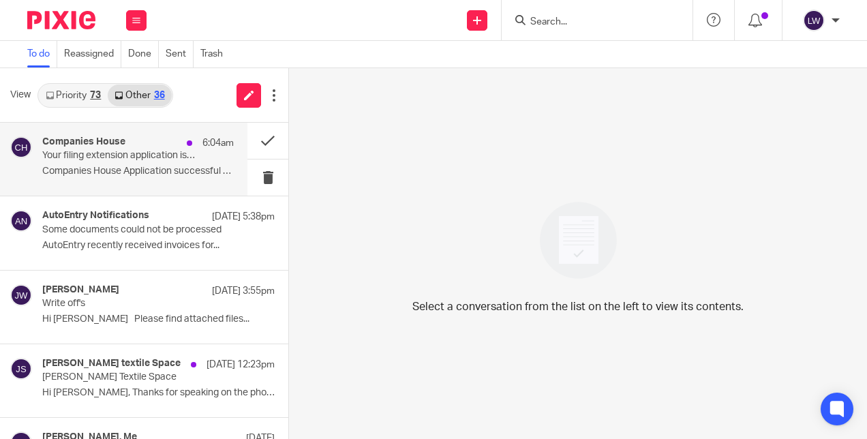
click at [132, 153] on p "Your filing extension application is successful" at bounding box center [118, 156] width 153 height 12
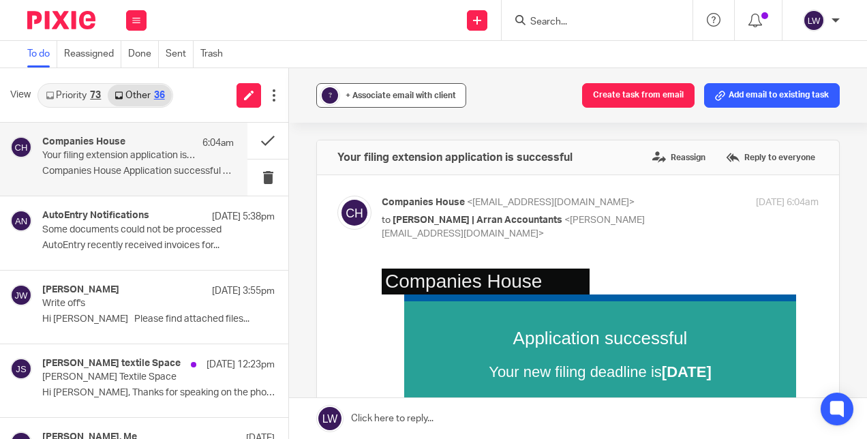
click at [361, 93] on span "+ Associate email with client" at bounding box center [401, 95] width 110 height 8
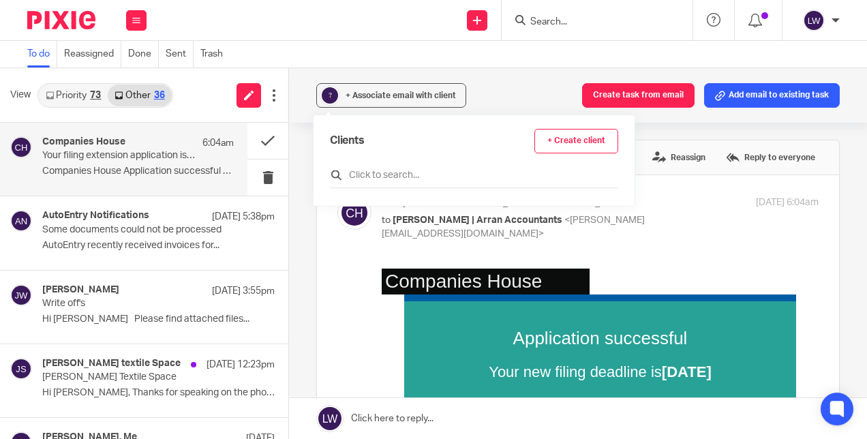
click at [386, 178] on input "text" at bounding box center [474, 175] width 288 height 14
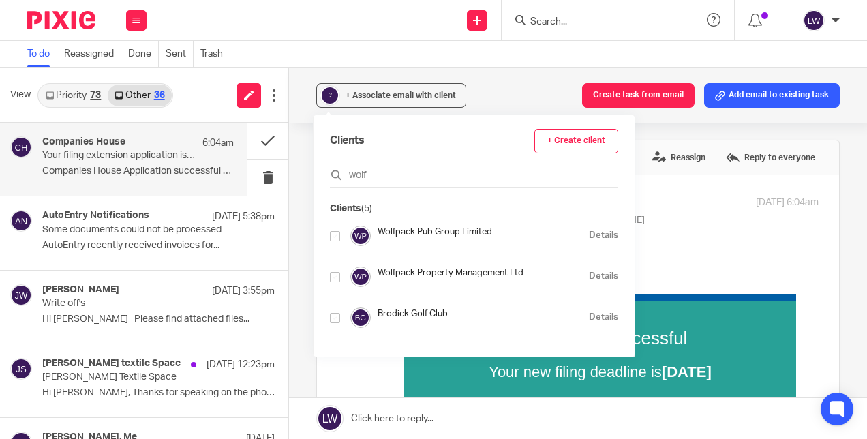
type input "wolf"
click at [333, 233] on input "checkbox" at bounding box center [335, 236] width 10 height 10
checkbox input "true"
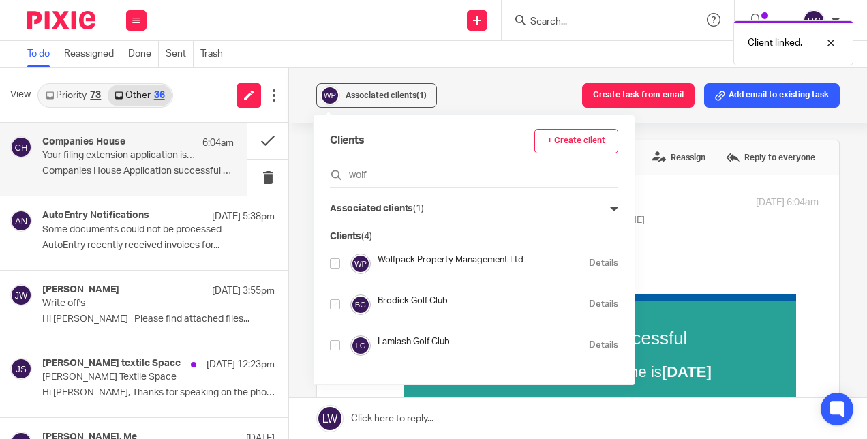
click at [299, 235] on div "Associated clients (1) Create task from email Add email to existing task Your f…" at bounding box center [578, 253] width 578 height 371
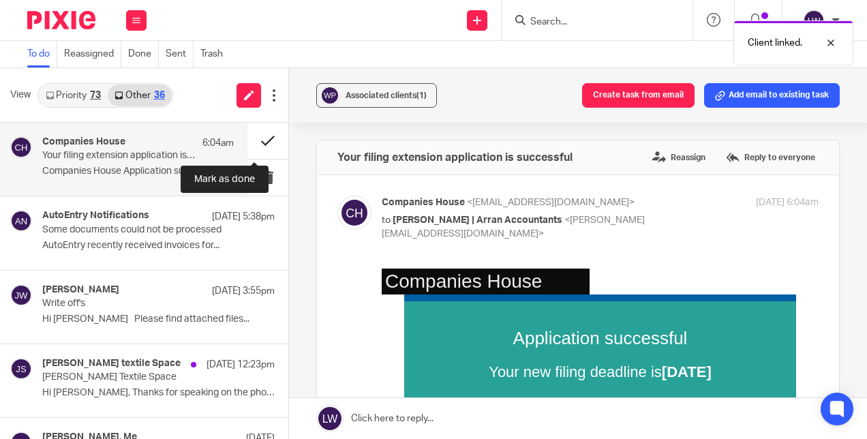
click at [255, 139] on button at bounding box center [267, 141] width 41 height 36
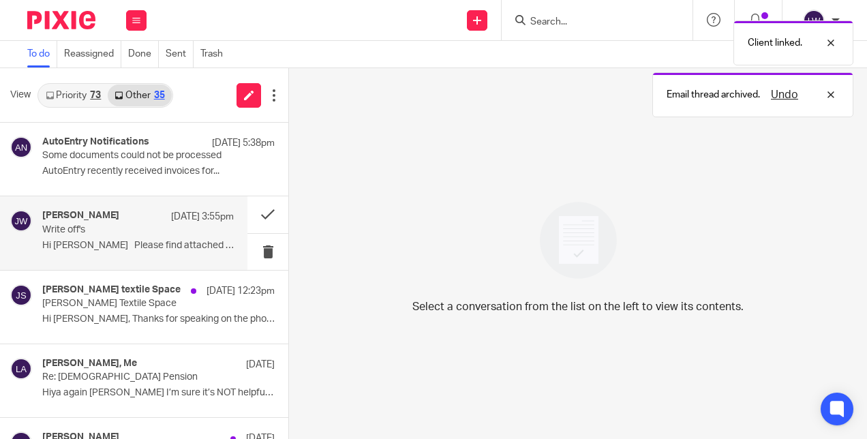
click at [131, 243] on p "Hi [PERSON_NAME] Please find attached files..." at bounding box center [138, 246] width 192 height 12
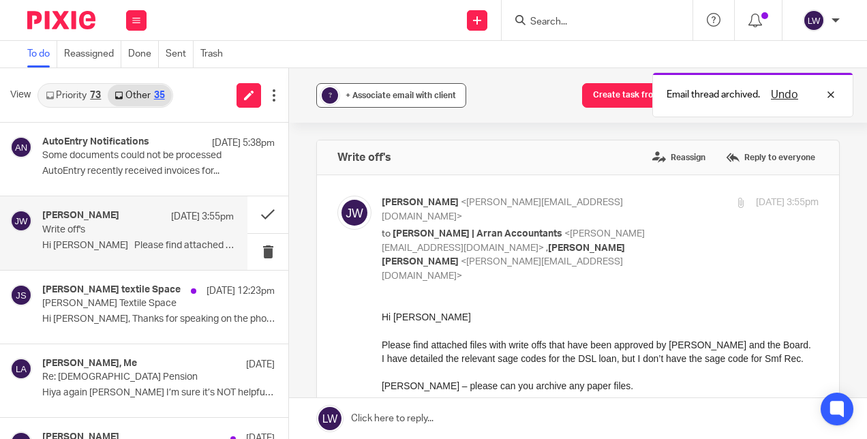
click at [365, 85] on button "? + Associate email with client" at bounding box center [391, 95] width 150 height 25
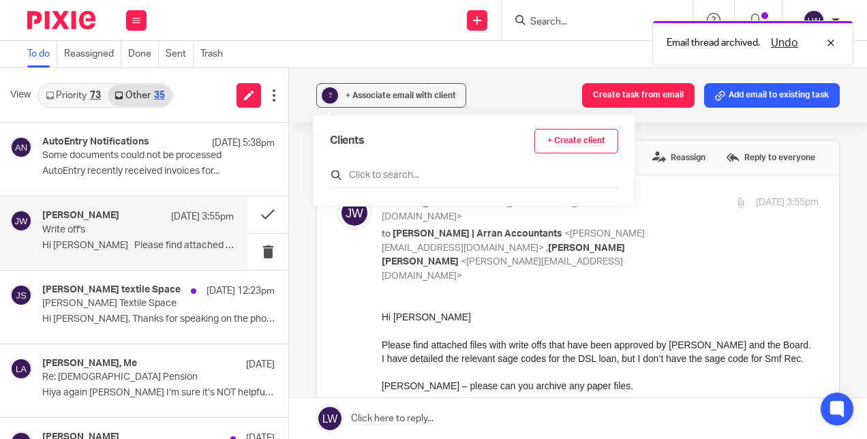
click at [372, 170] on input "text" at bounding box center [474, 175] width 288 height 14
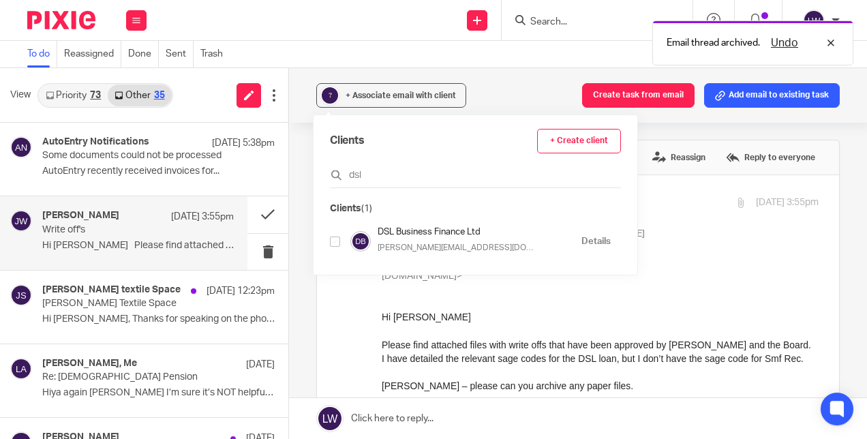
type input "dsl"
click at [335, 241] on input "checkbox" at bounding box center [335, 241] width 10 height 10
checkbox input "true"
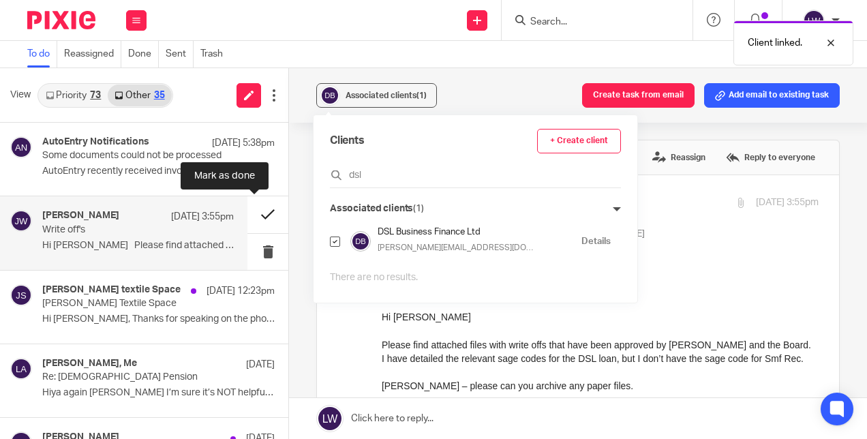
click at [249, 210] on button at bounding box center [267, 214] width 41 height 36
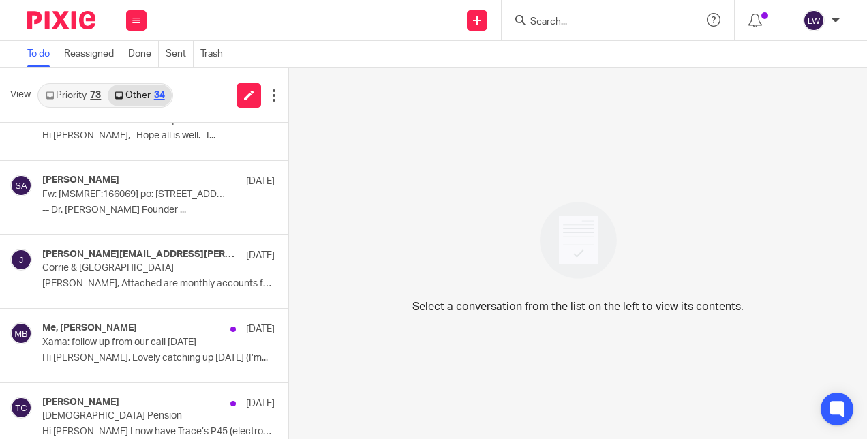
scroll to position [248, 0]
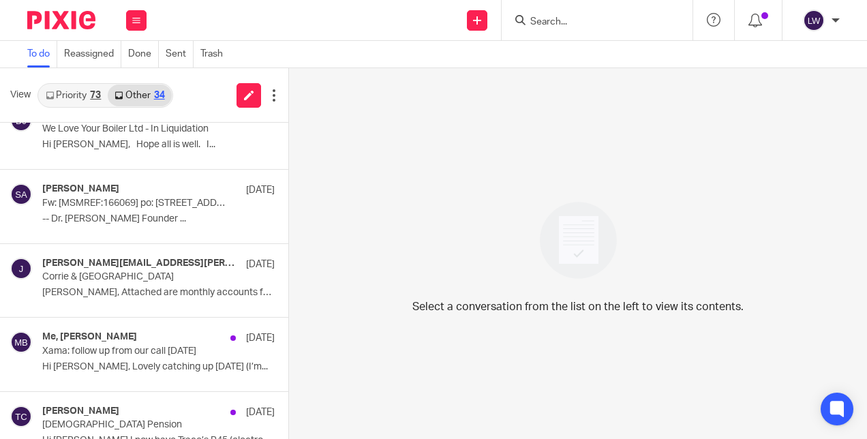
click at [79, 97] on link "Priority 73" at bounding box center [73, 96] width 69 height 22
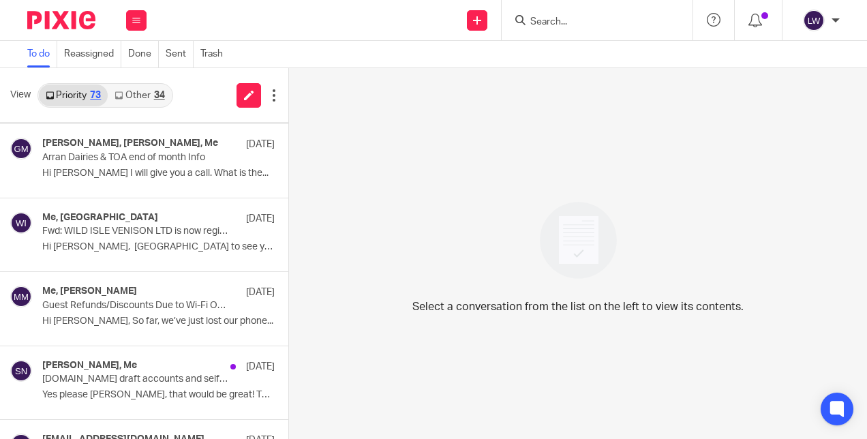
scroll to position [2146, 0]
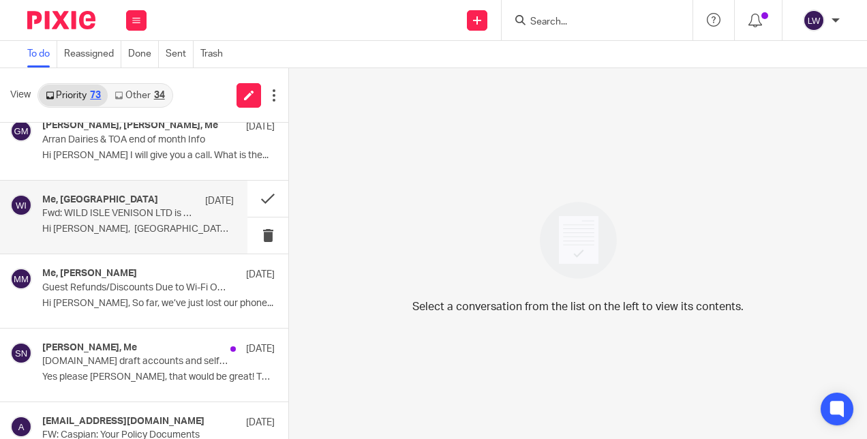
click at [115, 208] on p "Fwd: WILD ISLE VENISON LTD is now registered as a company" at bounding box center [118, 214] width 153 height 12
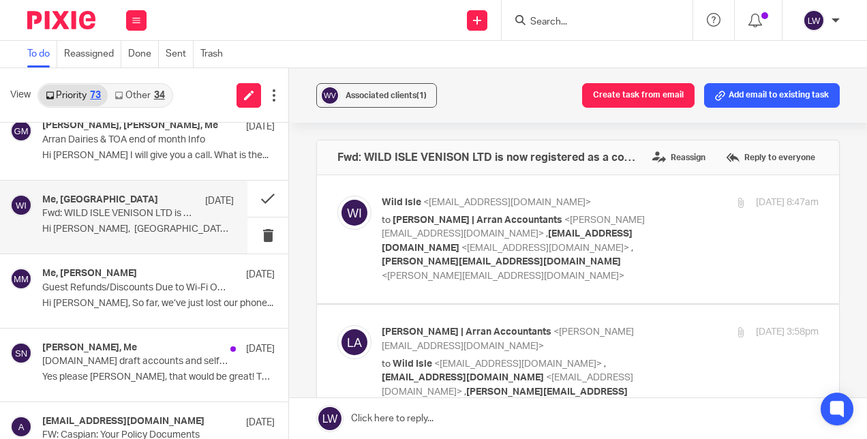
scroll to position [0, 0]
click at [566, 271] on span "<[PERSON_NAME][EMAIL_ADDRESS][DOMAIN_NAME]>" at bounding box center [503, 276] width 243 height 10
checkbox input "true"
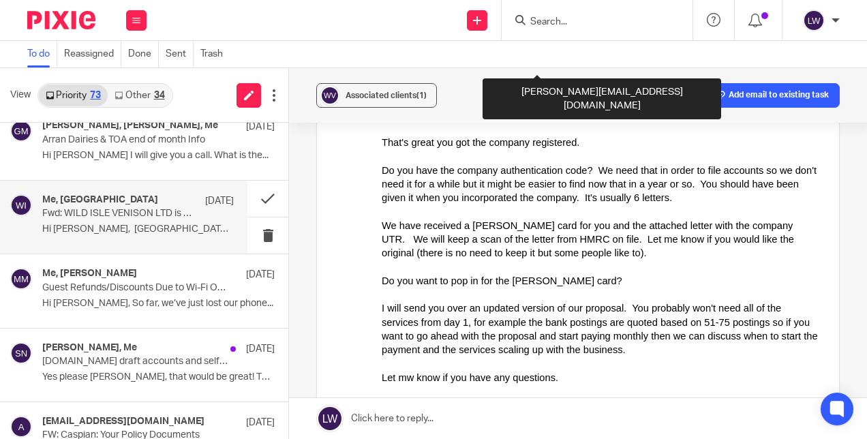
scroll to position [736, 0]
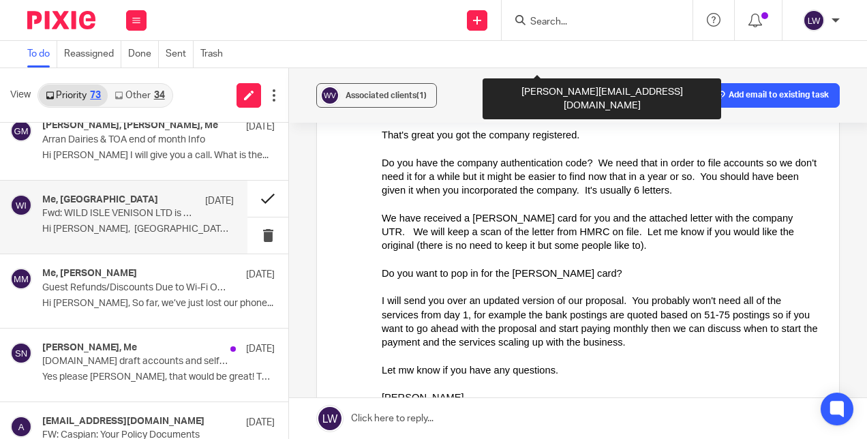
click at [249, 185] on button at bounding box center [267, 199] width 41 height 36
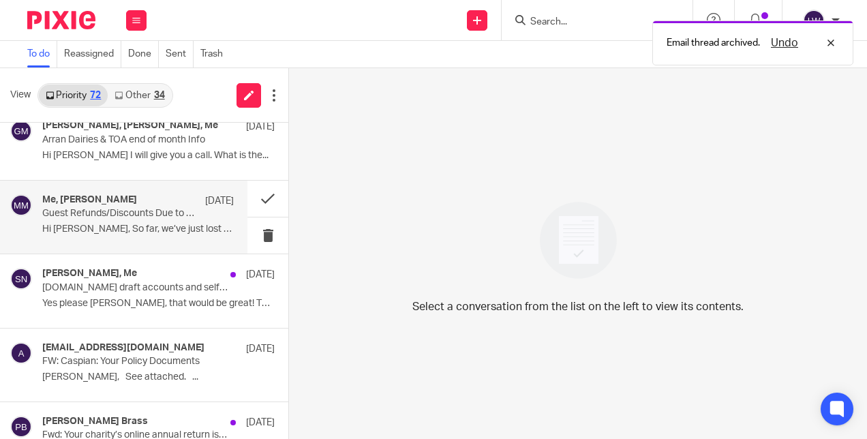
click at [164, 230] on div "Me, [PERSON_NAME] [DATE] Guest Refunds/Discounts Due to Wi-Fi Outage Hi [PERSON…" at bounding box center [138, 217] width 192 height 46
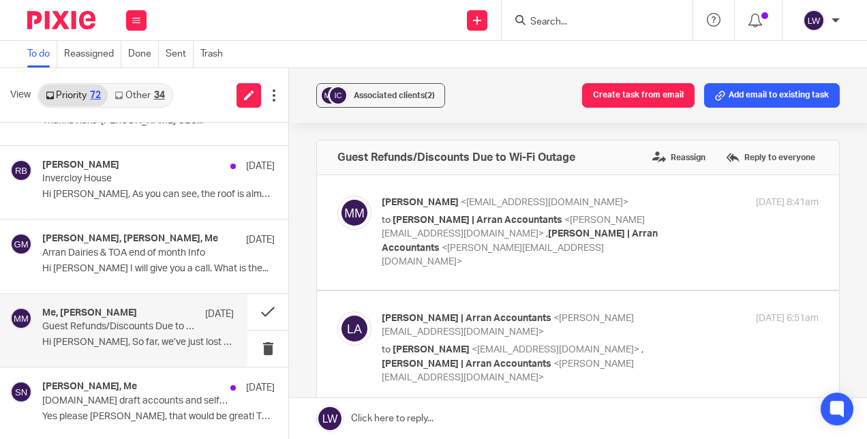
scroll to position [2027, 0]
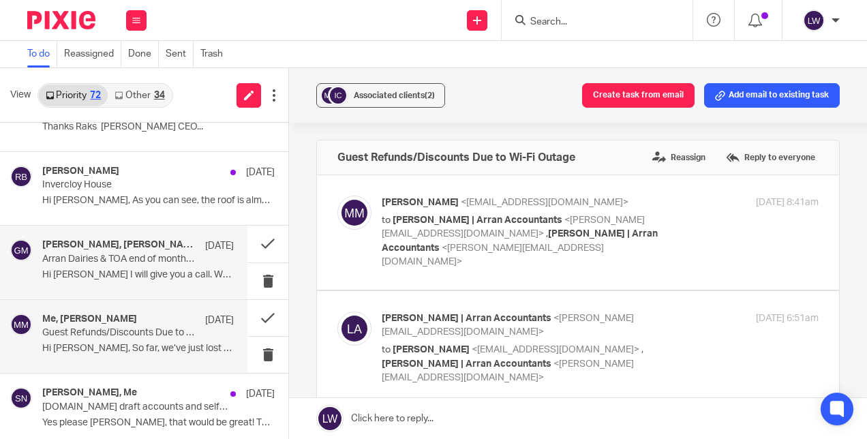
click at [165, 269] on p "Hi [PERSON_NAME] I will give you a call. What is the..." at bounding box center [138, 275] width 192 height 12
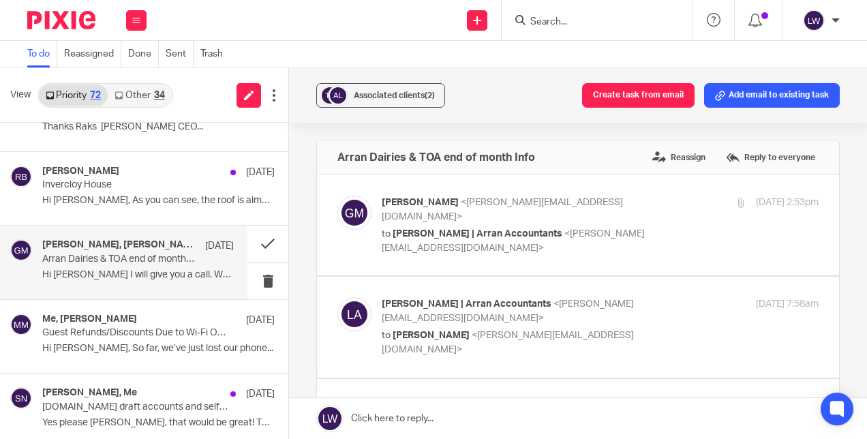
scroll to position [0, 0]
click at [170, 254] on p "Arran Dairies & TOA end of month Info" at bounding box center [118, 260] width 153 height 12
click at [406, 89] on div "Associated clients (2)" at bounding box center [394, 96] width 81 height 14
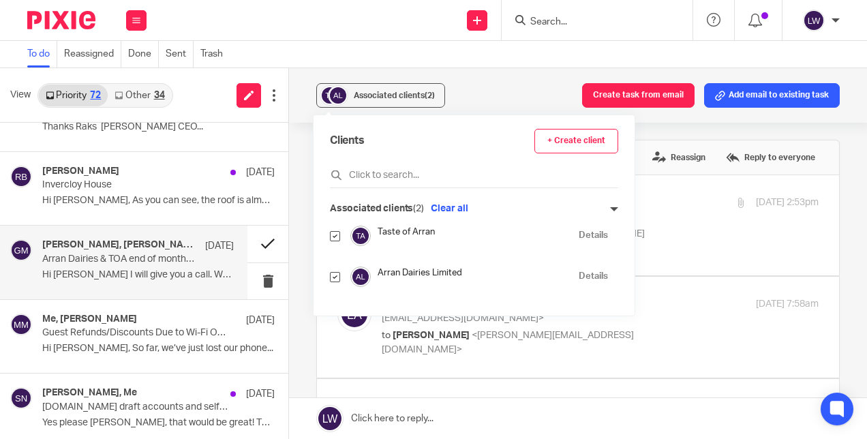
click at [256, 236] on button at bounding box center [267, 244] width 41 height 36
